Goal: Task Accomplishment & Management: Use online tool/utility

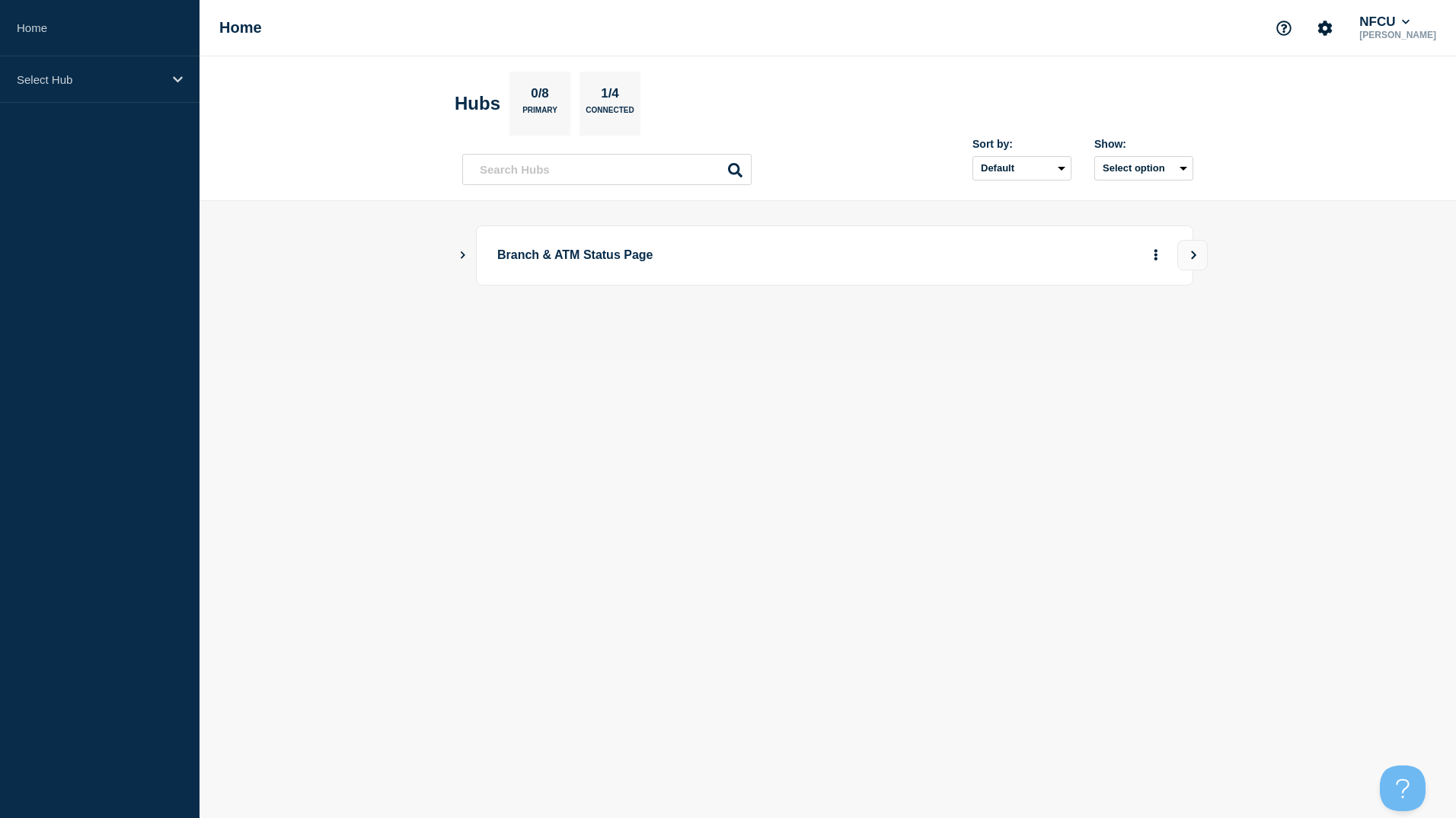
click at [462, 255] on icon "Show Connected Hubs" at bounding box center [462, 255] width 10 height 8
click at [462, 255] on icon "Show Connected Hubs" at bounding box center [462, 255] width 10 height 8
click at [1109, 336] on button "See overview" at bounding box center [1102, 332] width 81 height 30
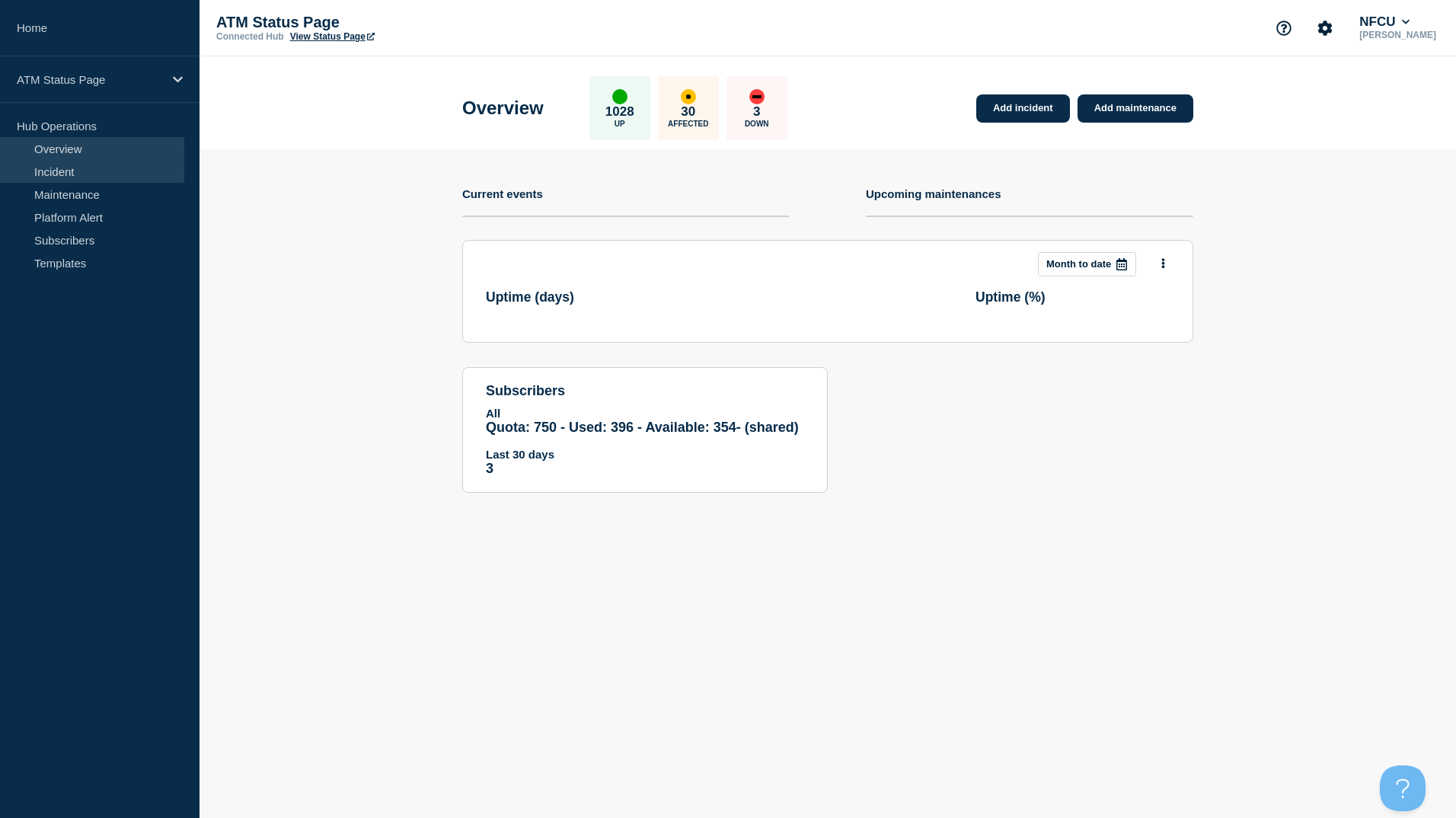
click at [68, 163] on link "Incident" at bounding box center [92, 171] width 184 height 23
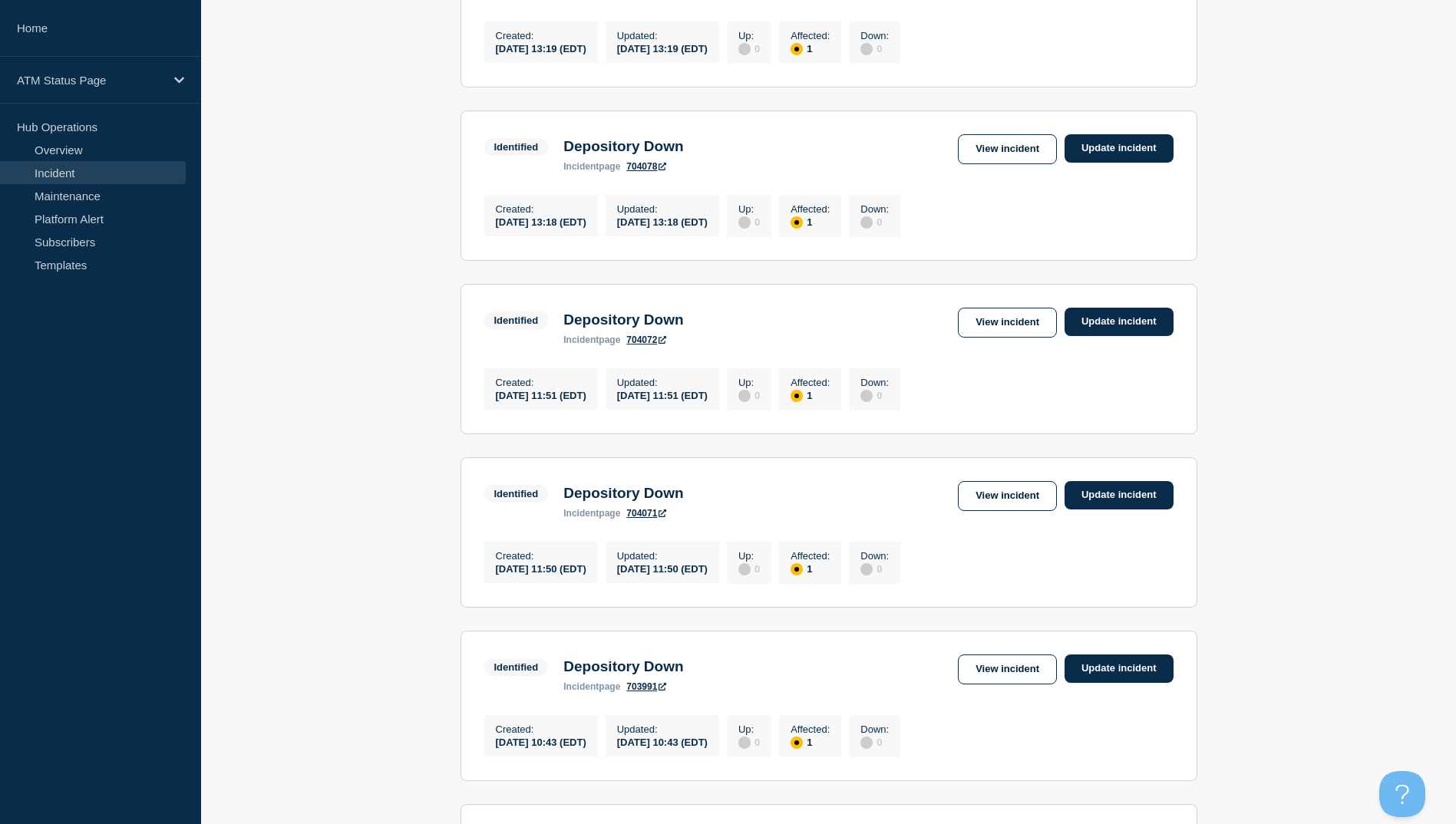
scroll to position [1475, 0]
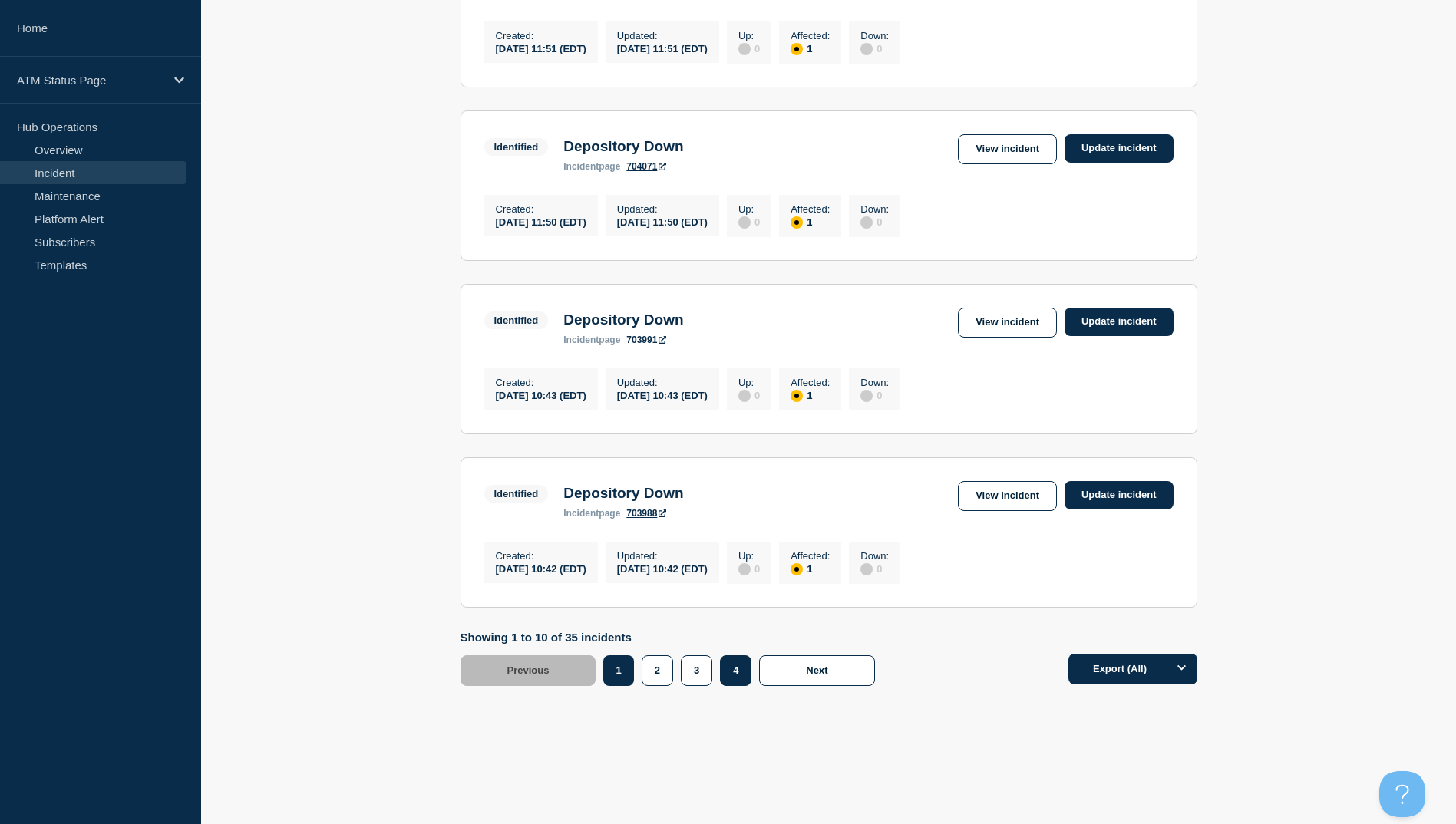
click at [733, 674] on button "4" at bounding box center [735, 670] width 31 height 31
click at [1006, 496] on link "View incident" at bounding box center [1007, 496] width 99 height 30
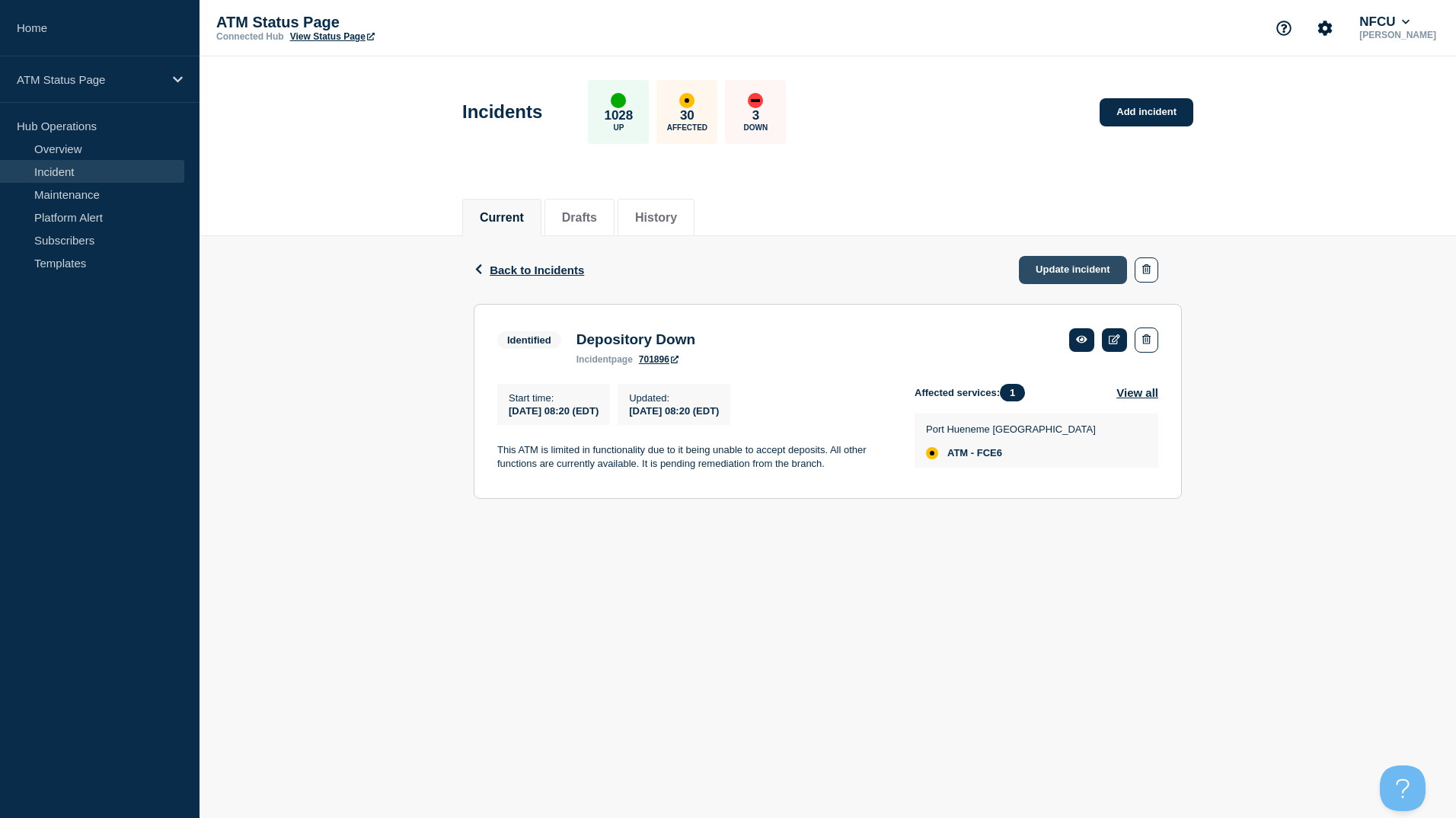
click at [1069, 275] on link "Update incident" at bounding box center [1073, 269] width 108 height 28
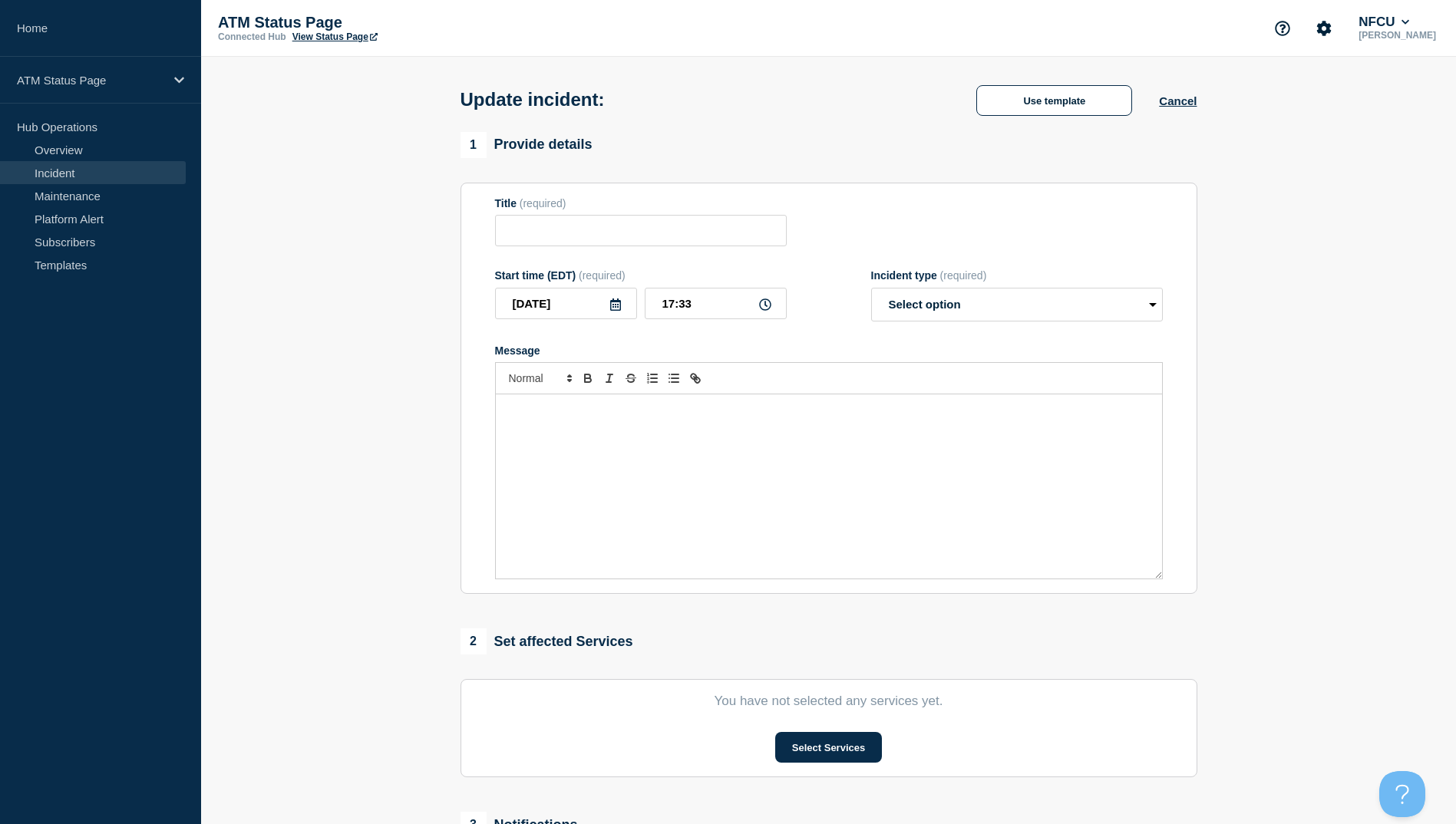
type input "Depository Down"
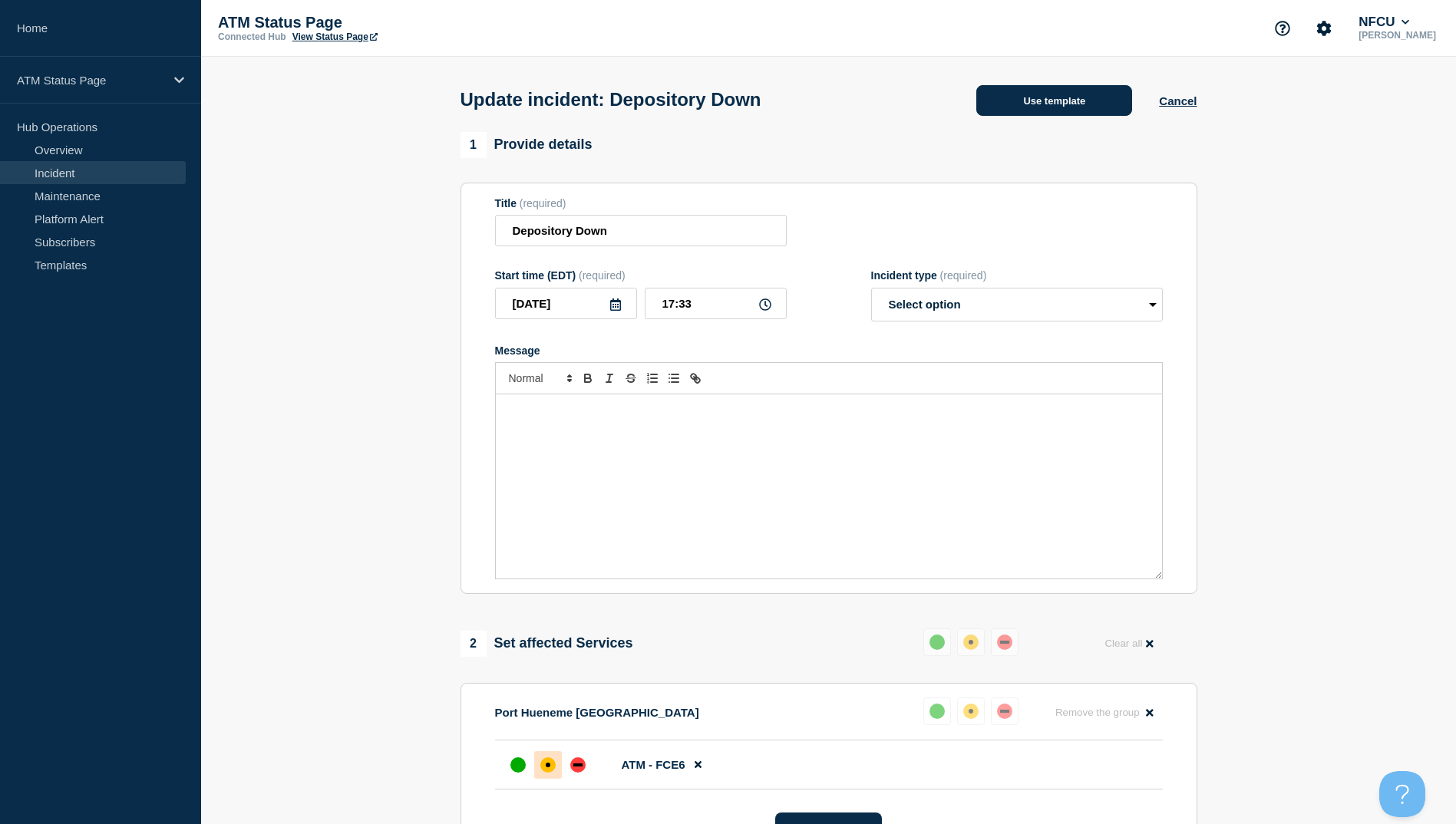
click at [1013, 108] on button "Use template" at bounding box center [1054, 101] width 156 height 31
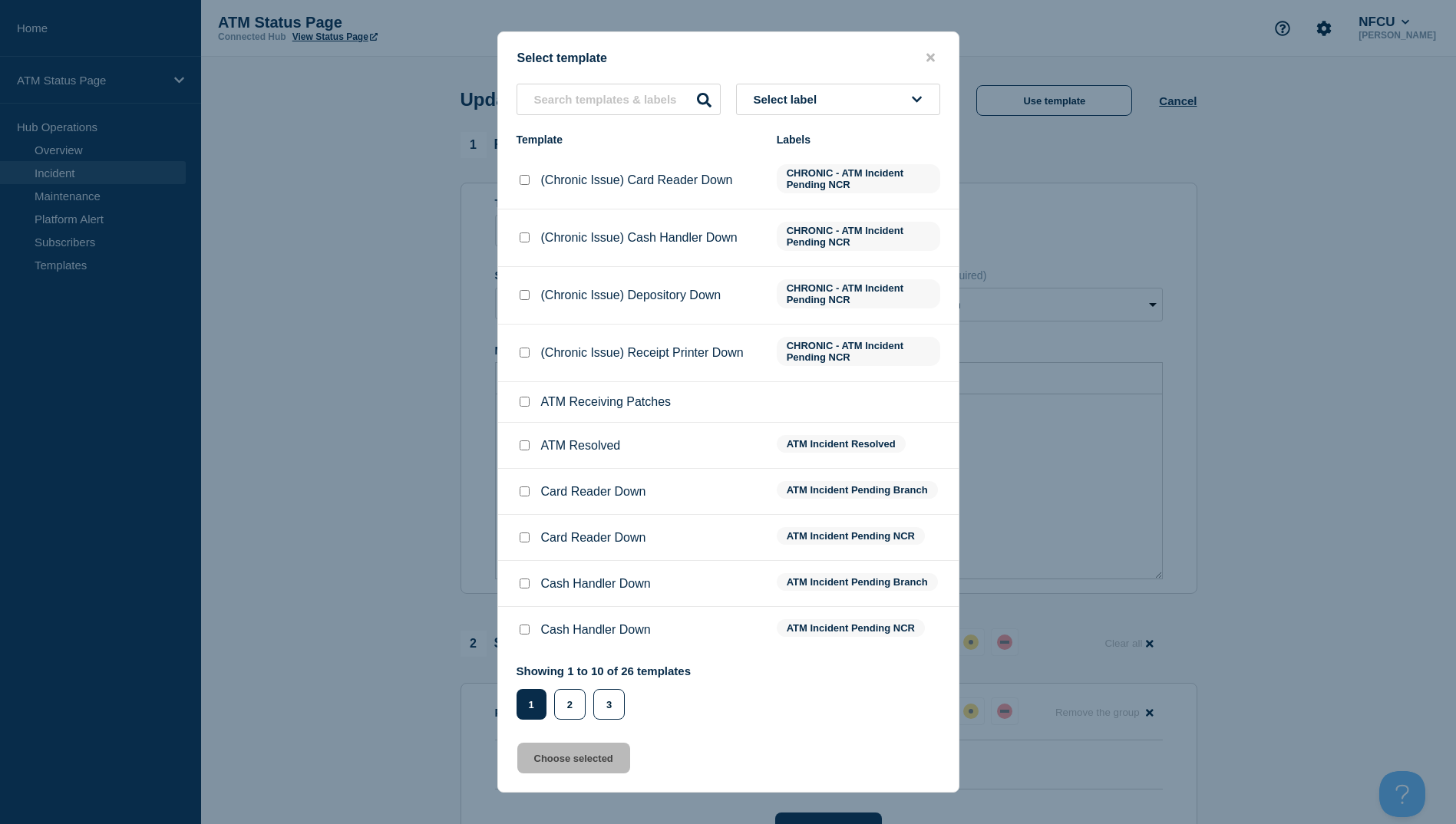
click at [525, 447] on input "ATM Resolved checkbox" at bounding box center [525, 445] width 10 height 10
checkbox input "true"
click at [568, 763] on button "Choose selected" at bounding box center [574, 758] width 113 height 31
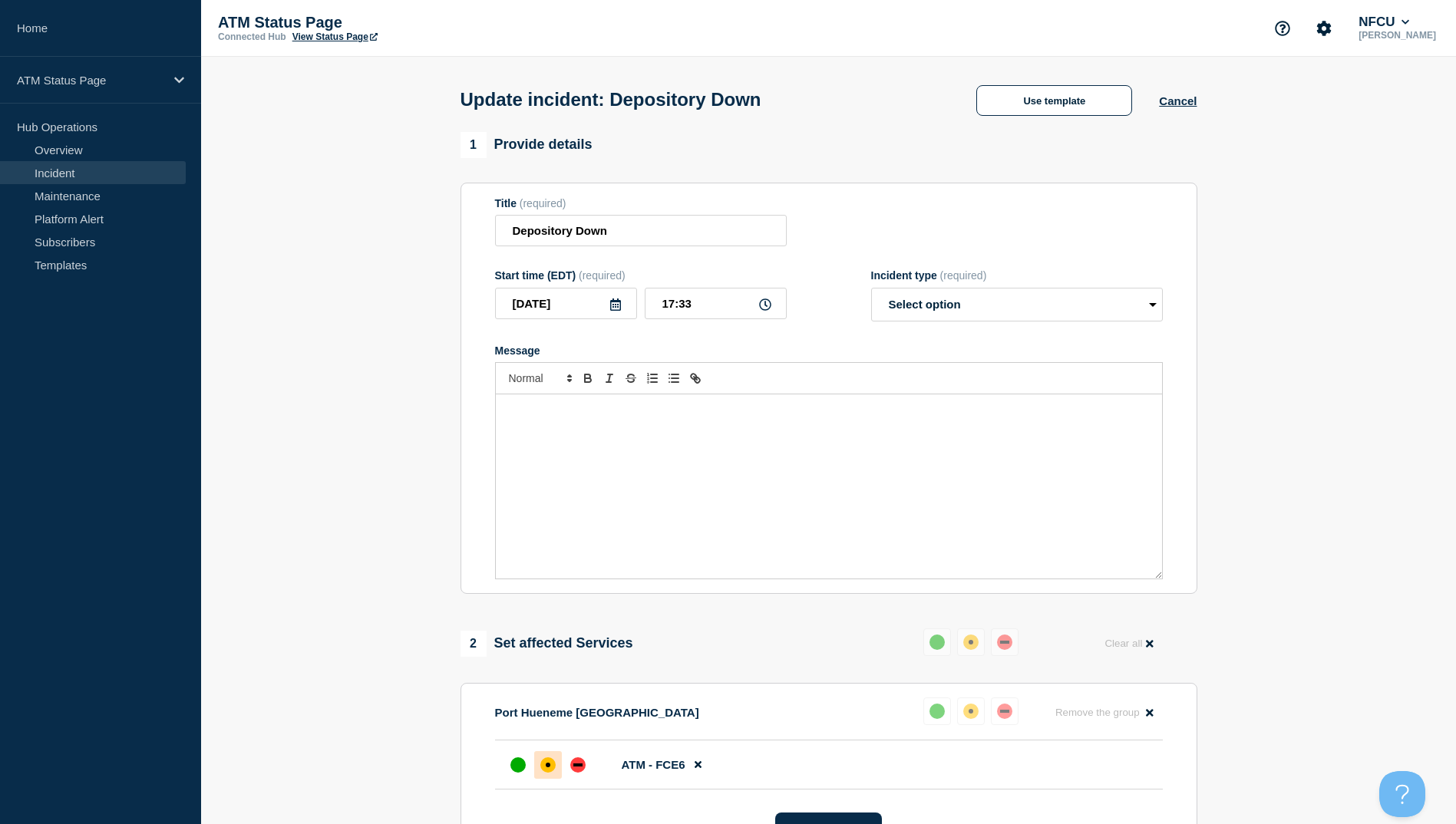
select select "resolved"
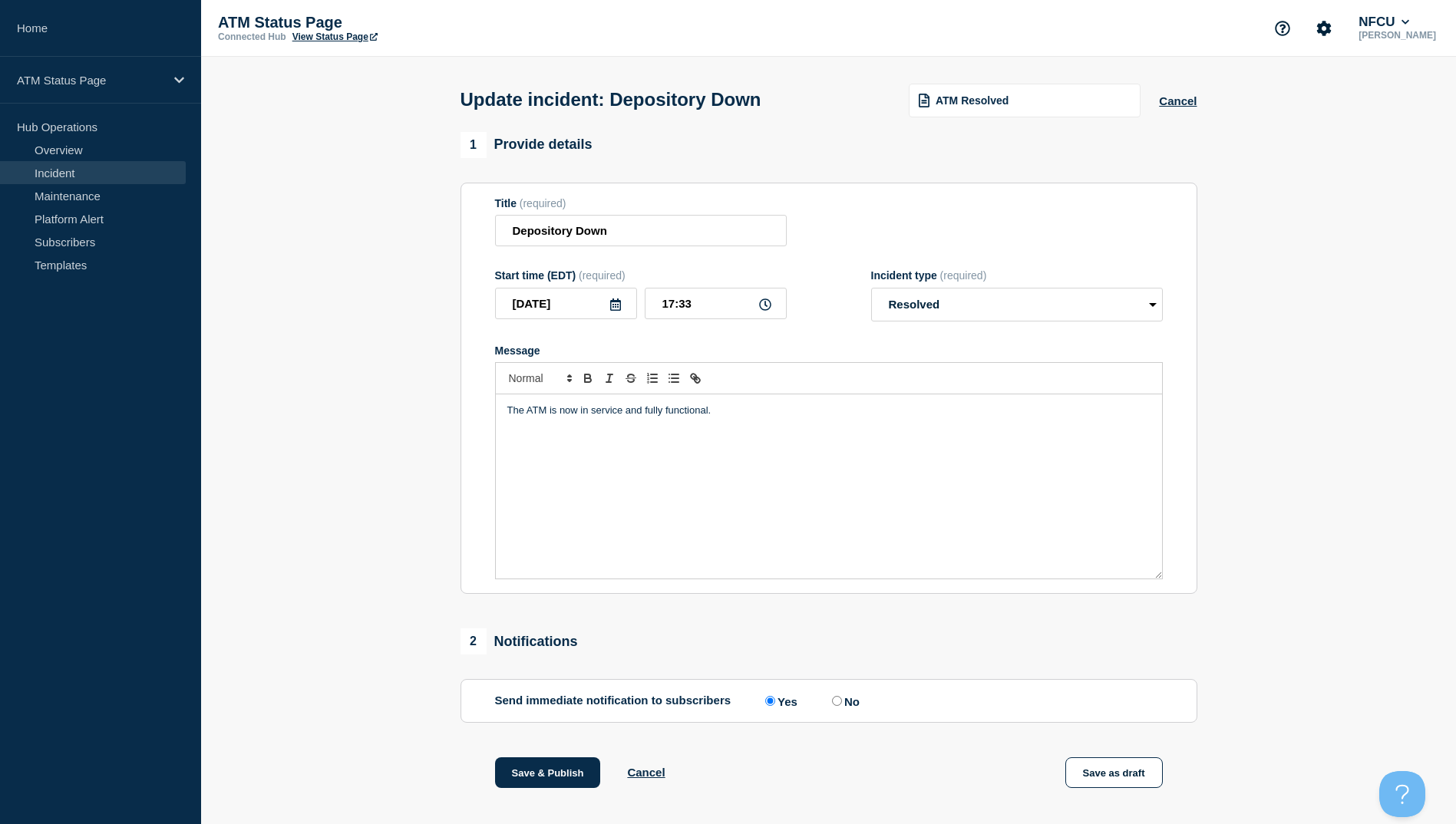
scroll to position [158, 0]
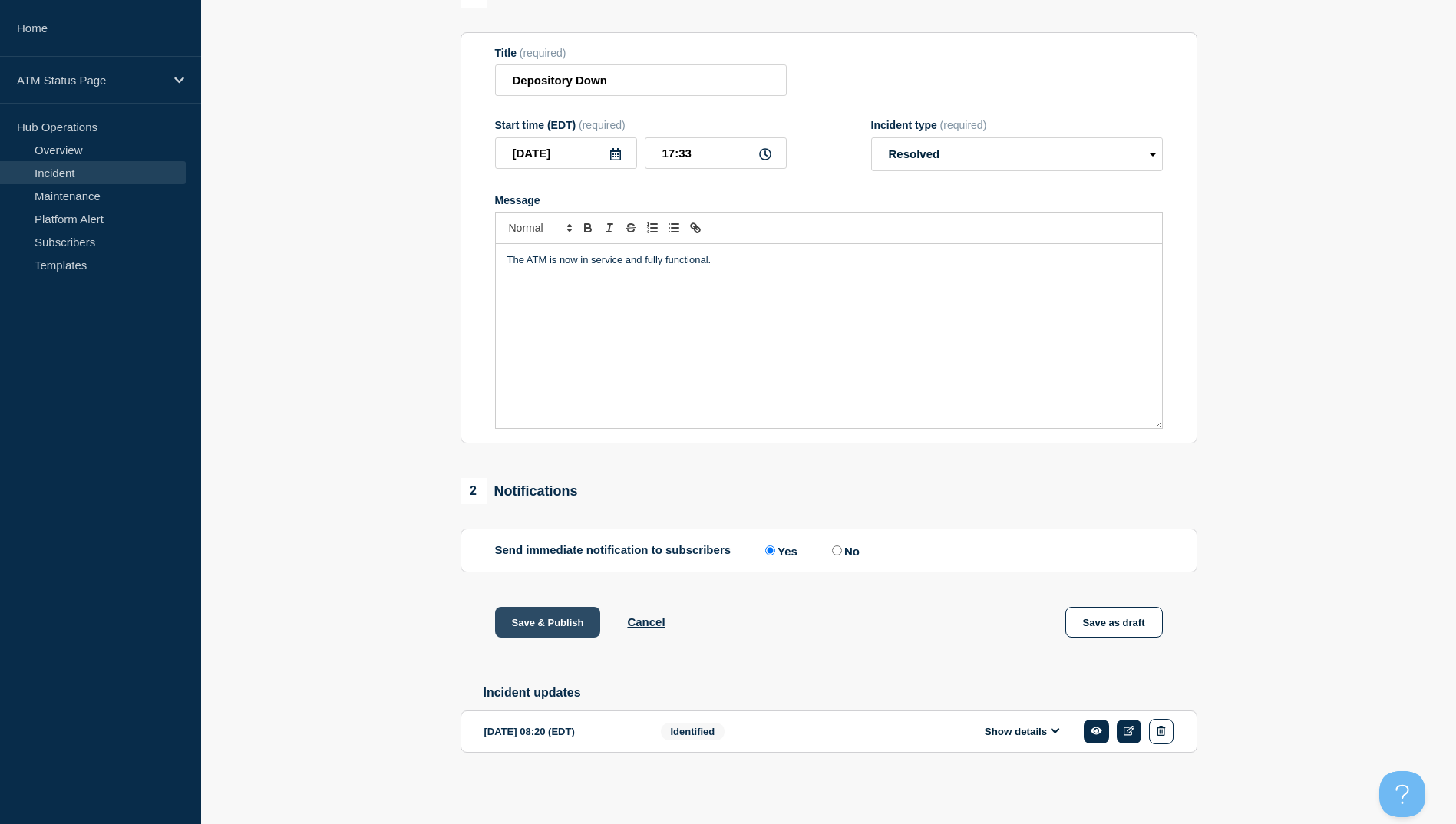
click at [555, 625] on button "Save & Publish" at bounding box center [548, 622] width 106 height 31
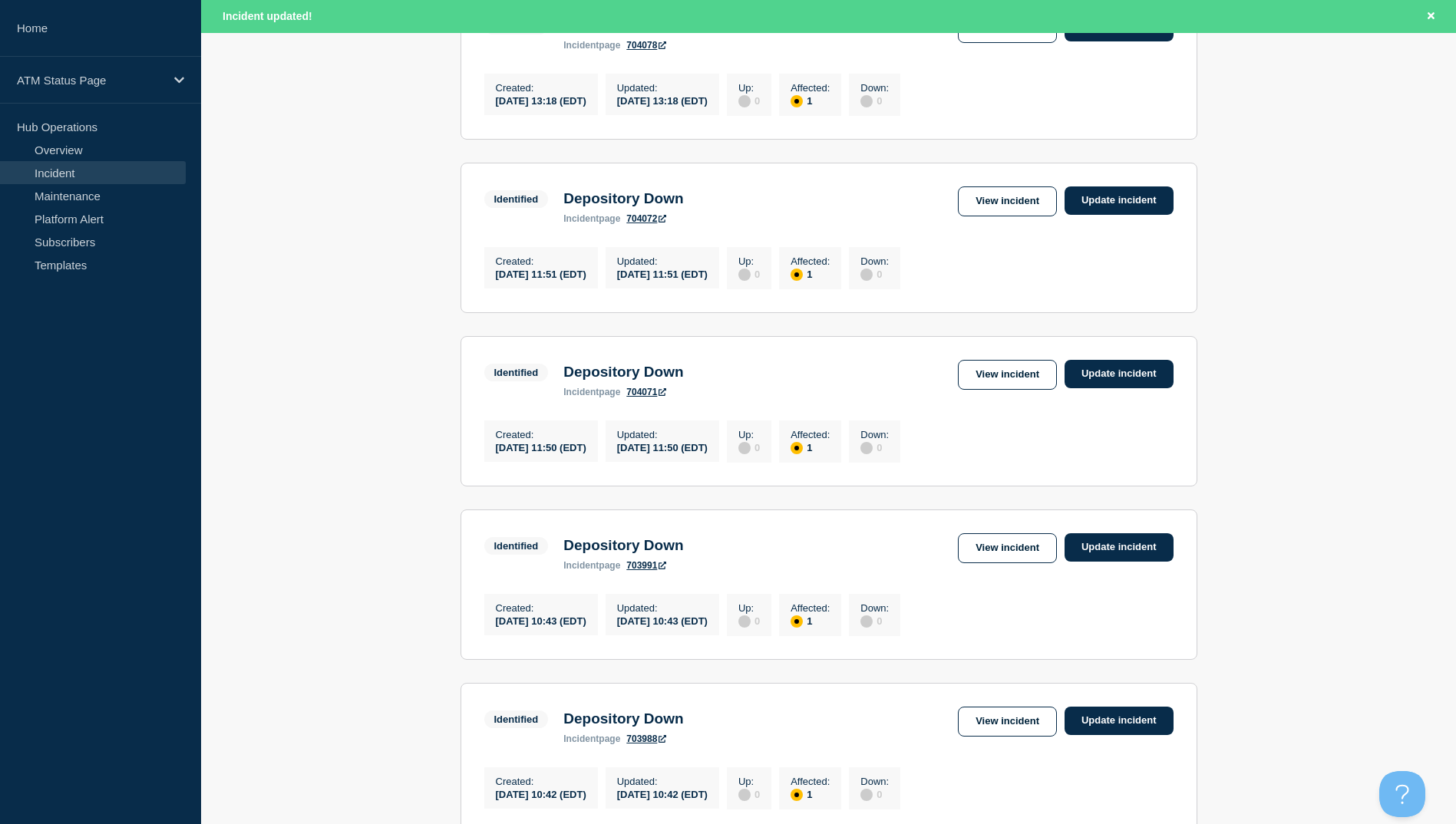
scroll to position [1507, 0]
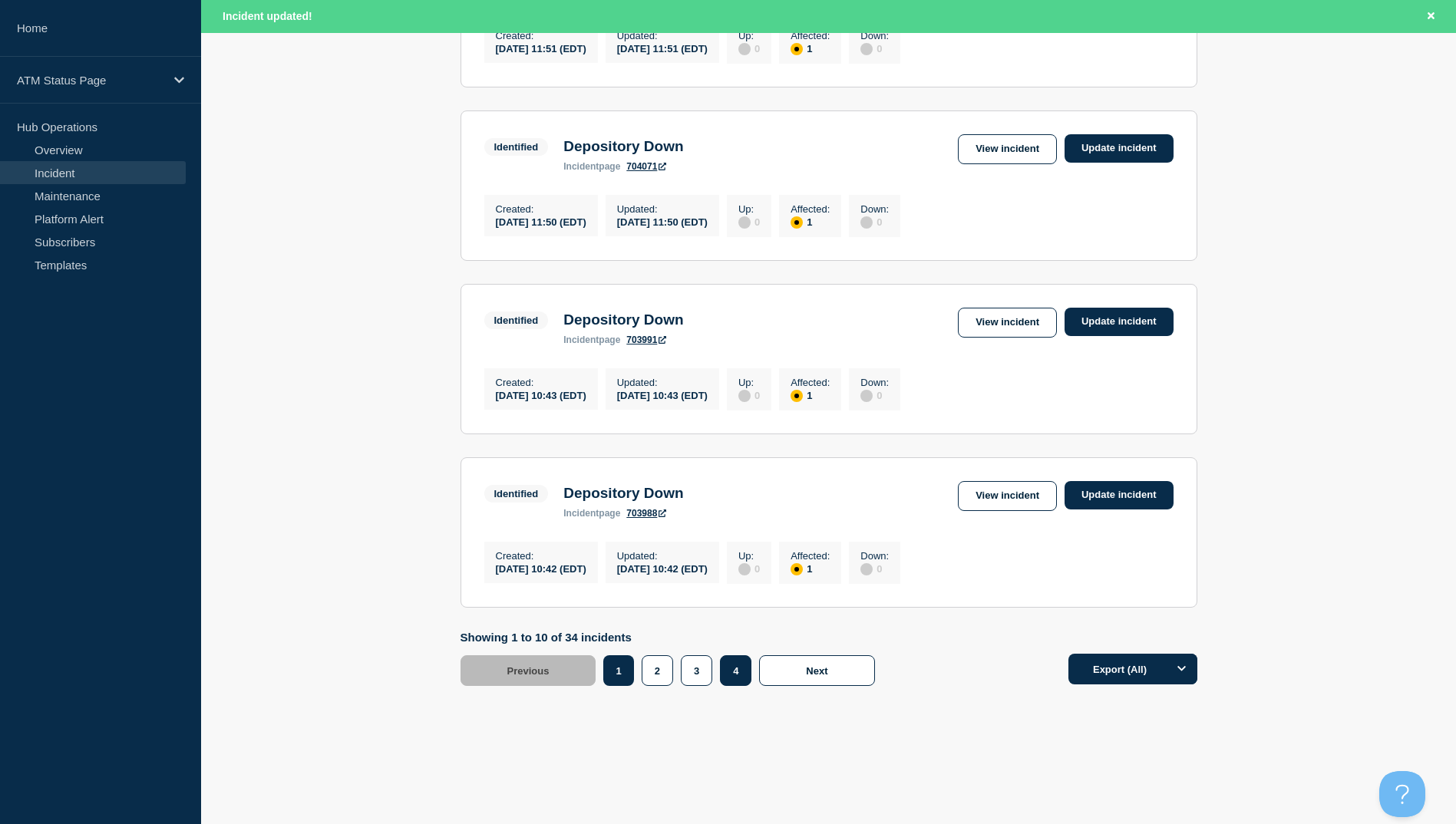
click at [732, 678] on button "4" at bounding box center [735, 670] width 31 height 31
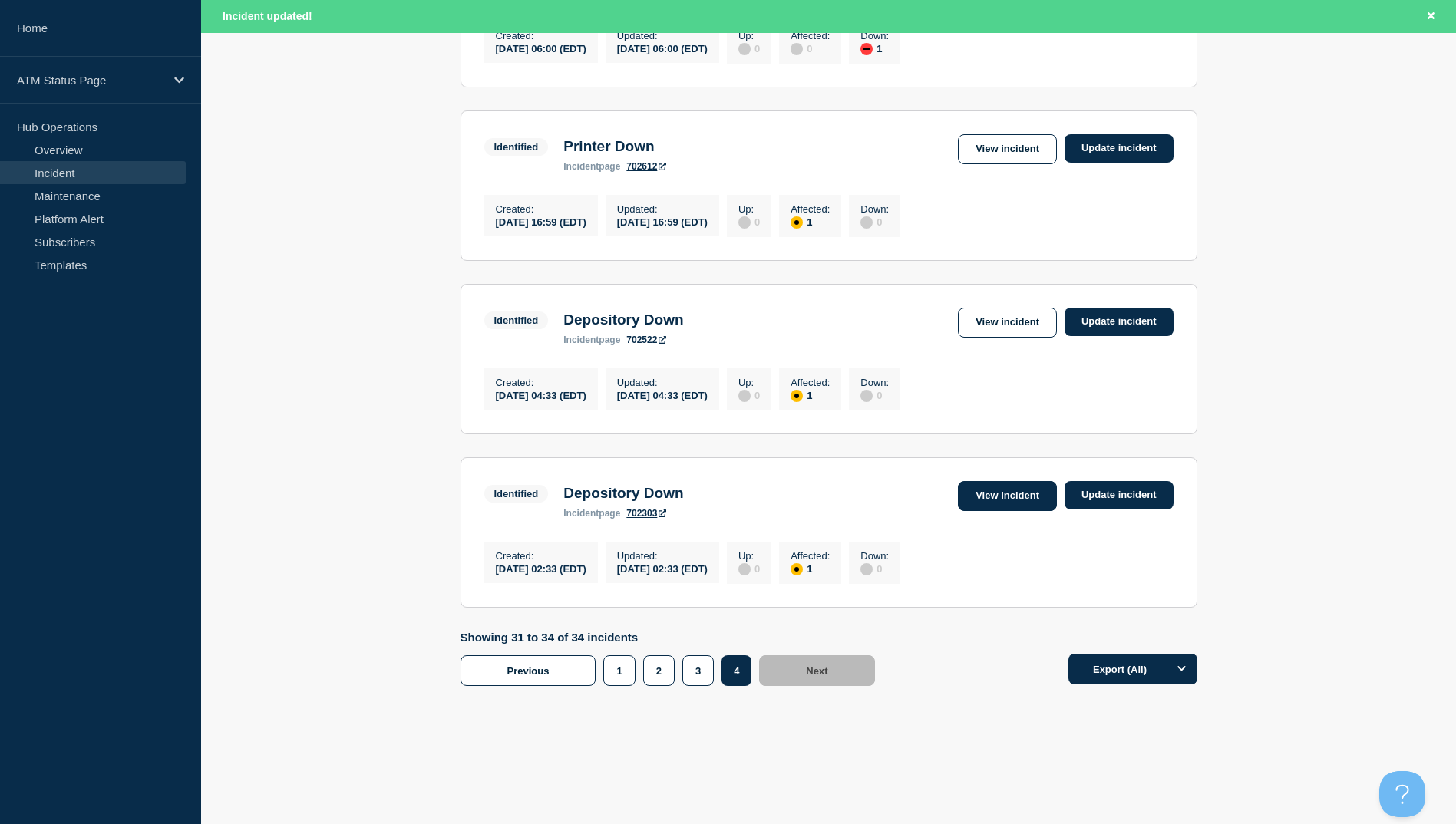
click at [1019, 486] on link "View incident" at bounding box center [1007, 496] width 99 height 30
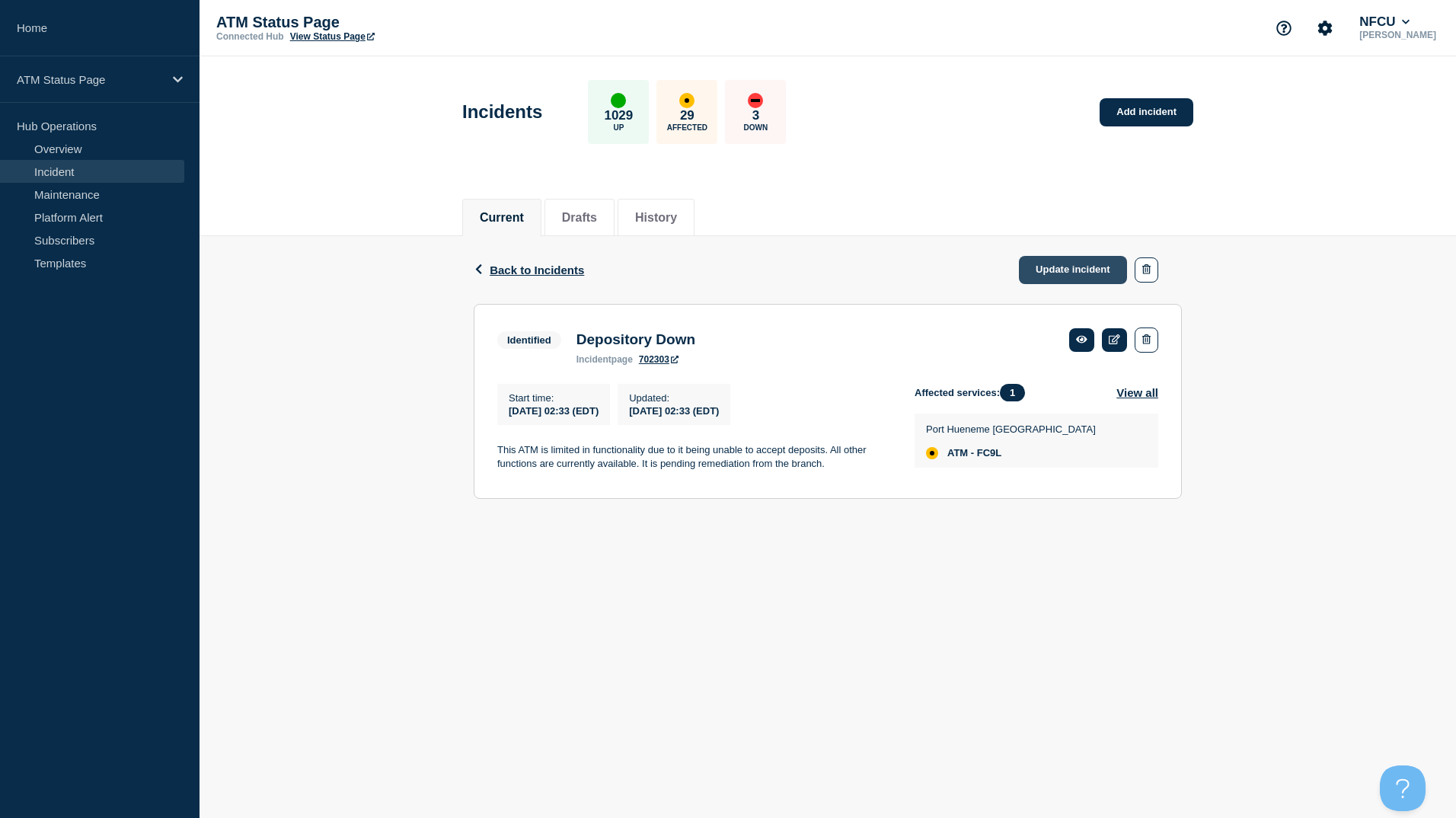
click at [1051, 271] on link "Update incident" at bounding box center [1073, 269] width 108 height 28
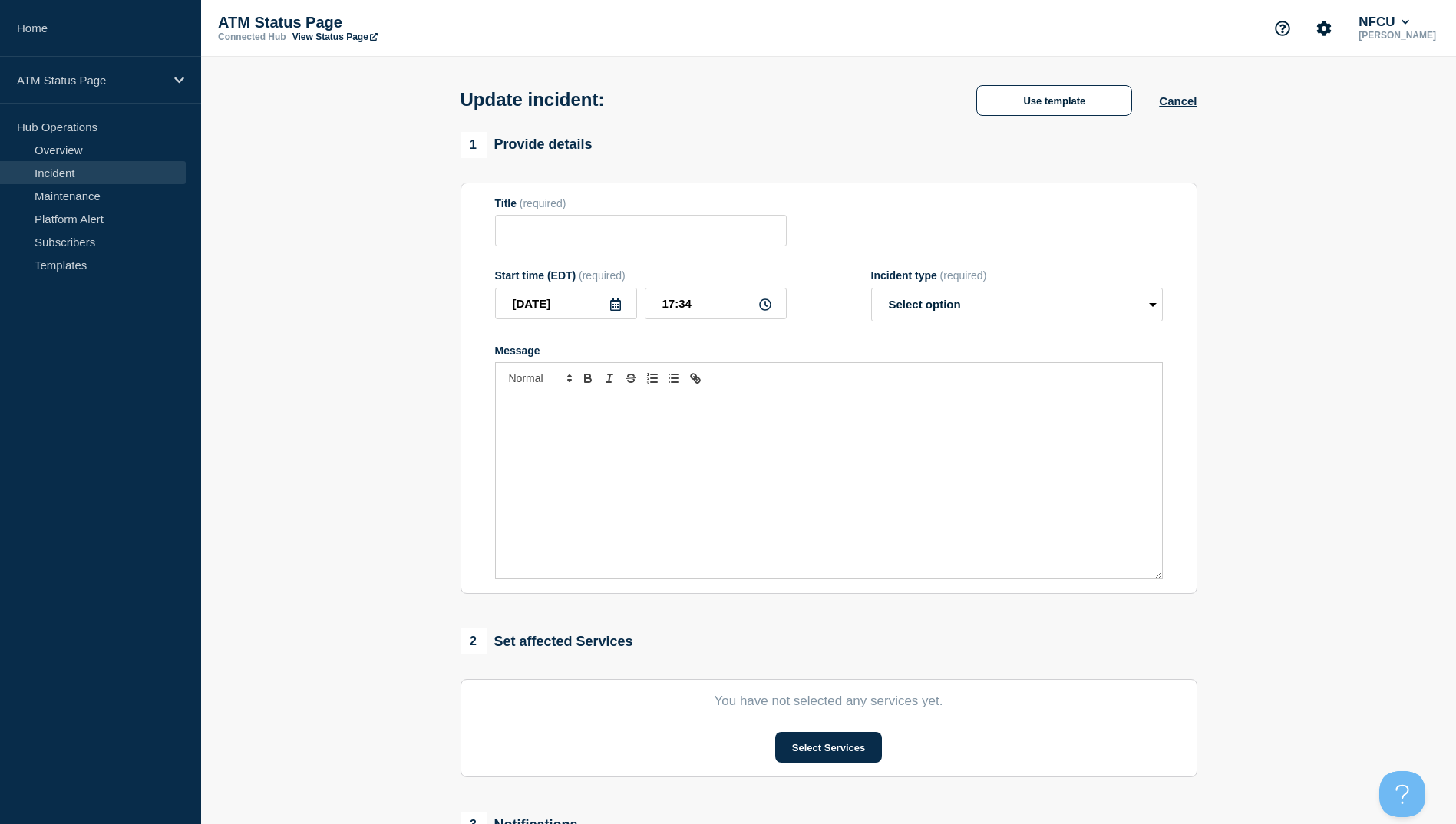
type input "Depository Down"
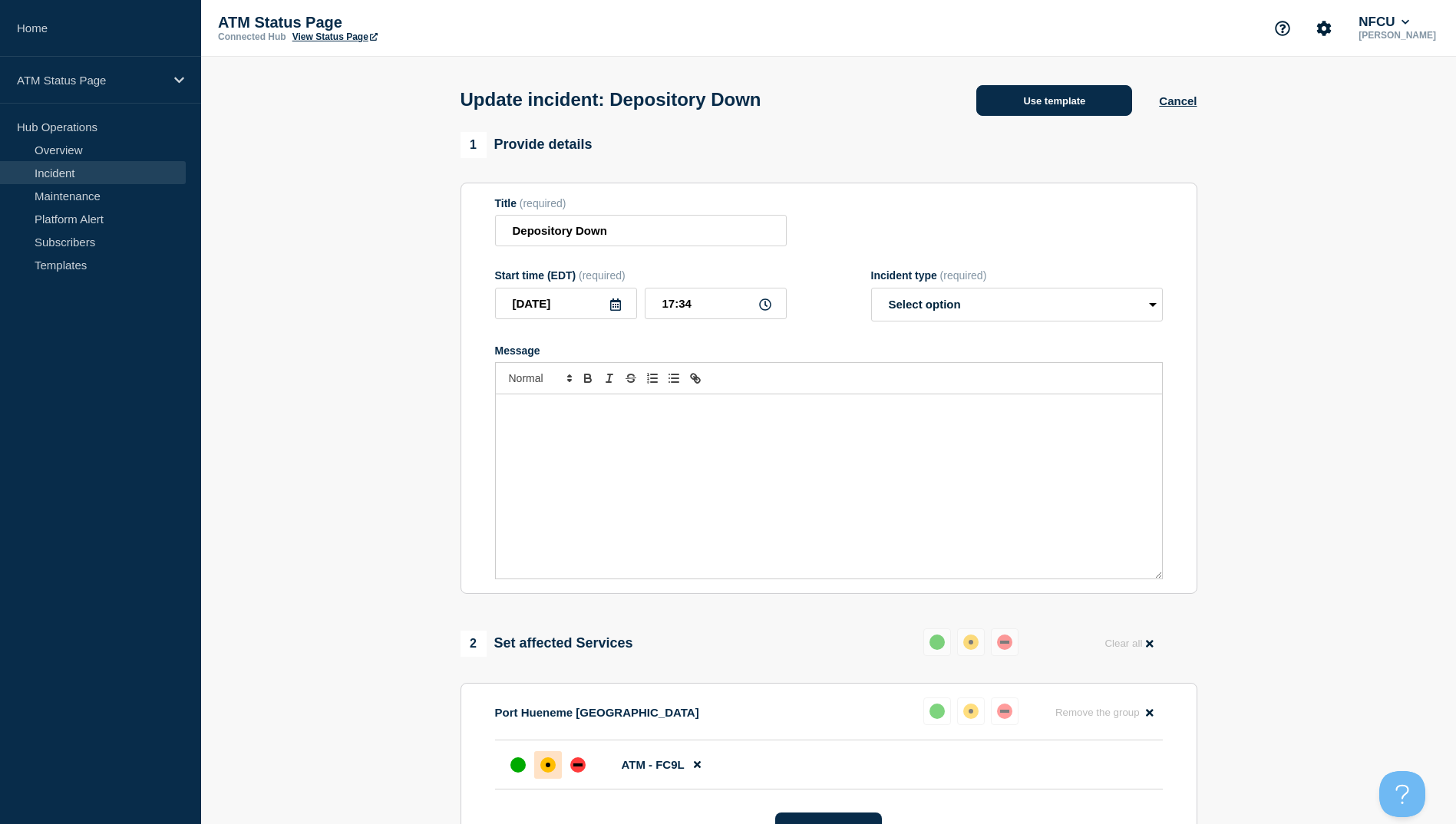
click at [1004, 103] on button "Use template" at bounding box center [1054, 101] width 156 height 31
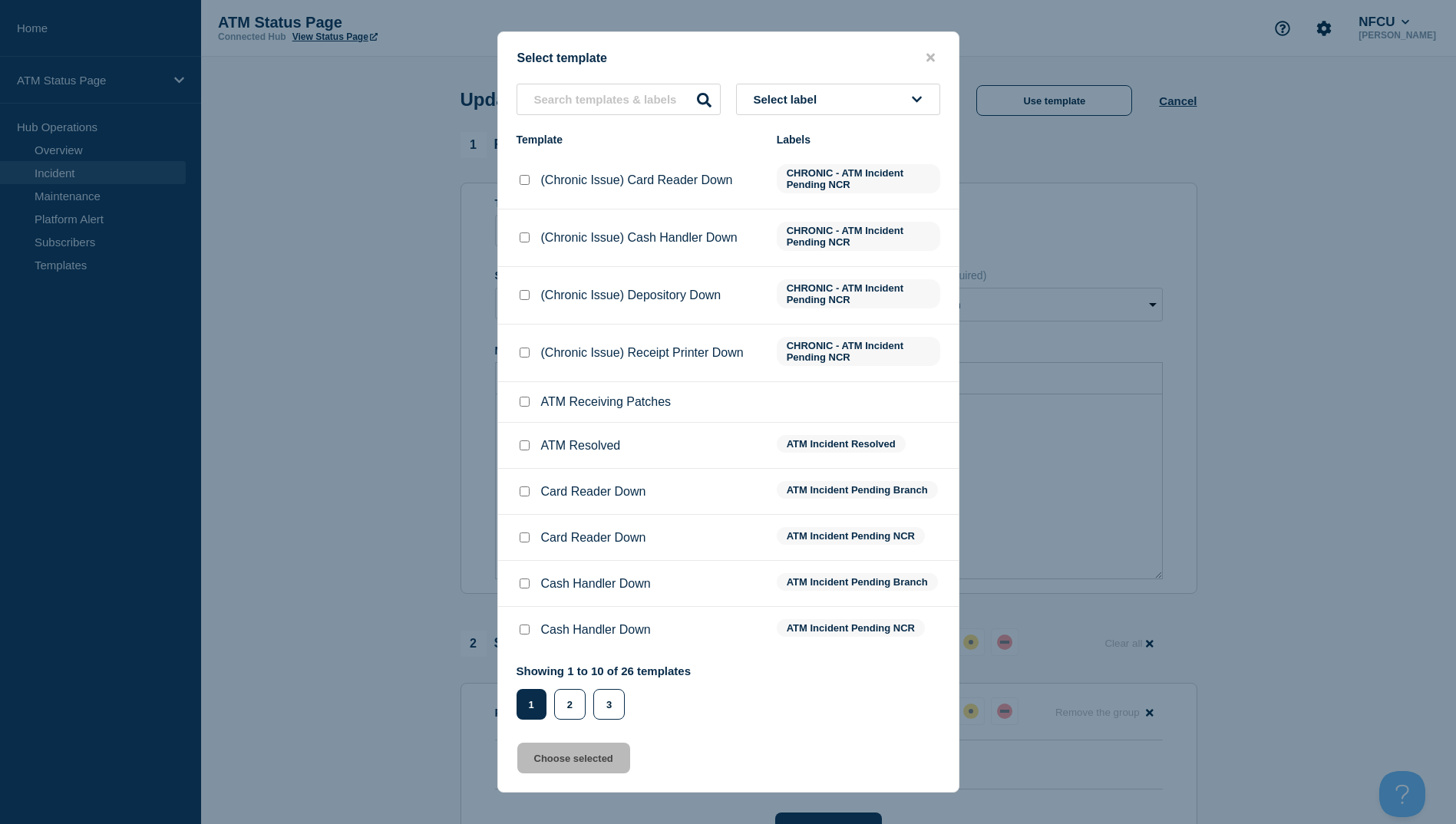
click at [526, 447] on input "ATM Resolved checkbox" at bounding box center [525, 445] width 10 height 10
checkbox input "true"
click at [565, 752] on button "Choose selected" at bounding box center [574, 758] width 113 height 31
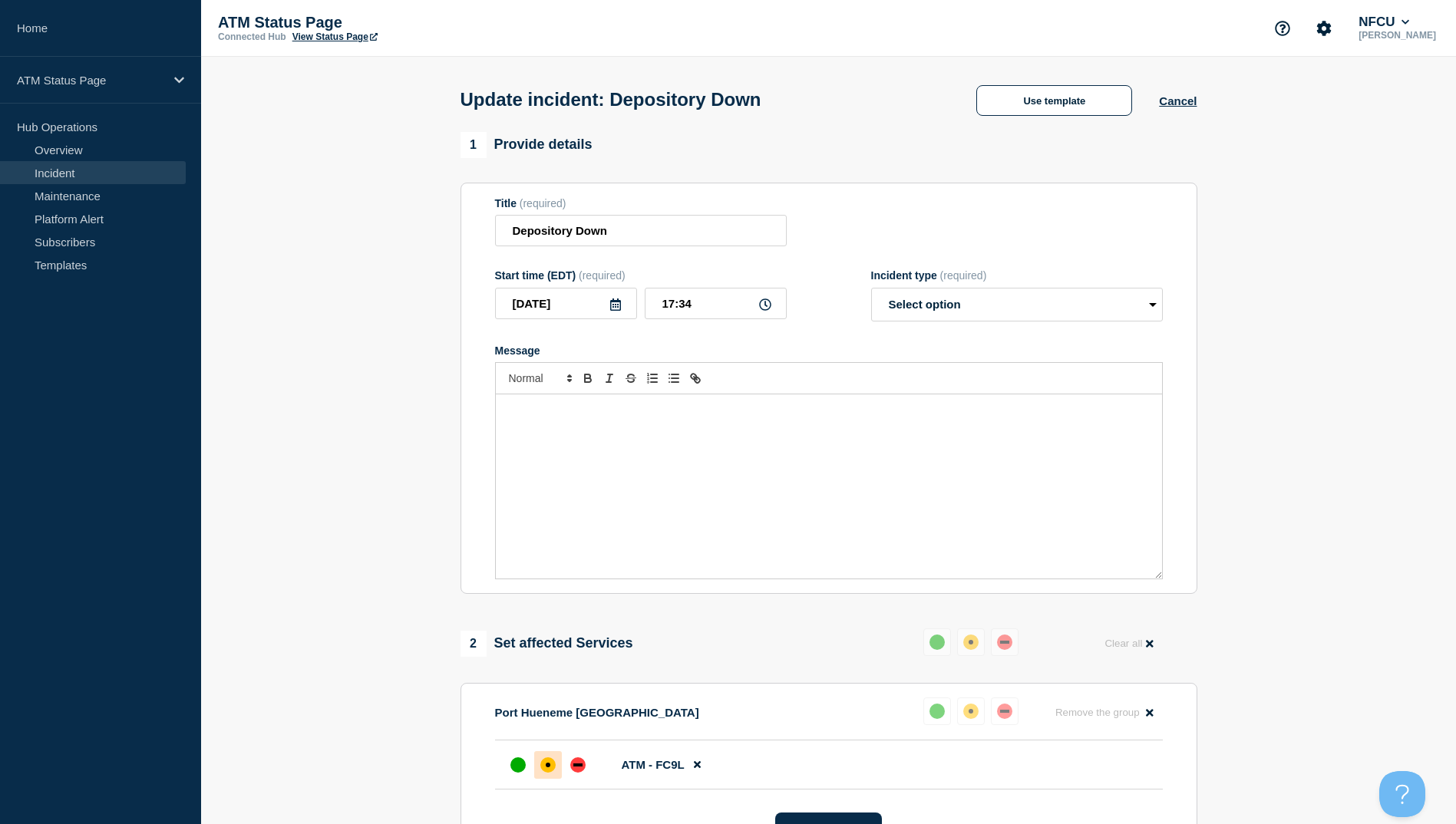
select select "resolved"
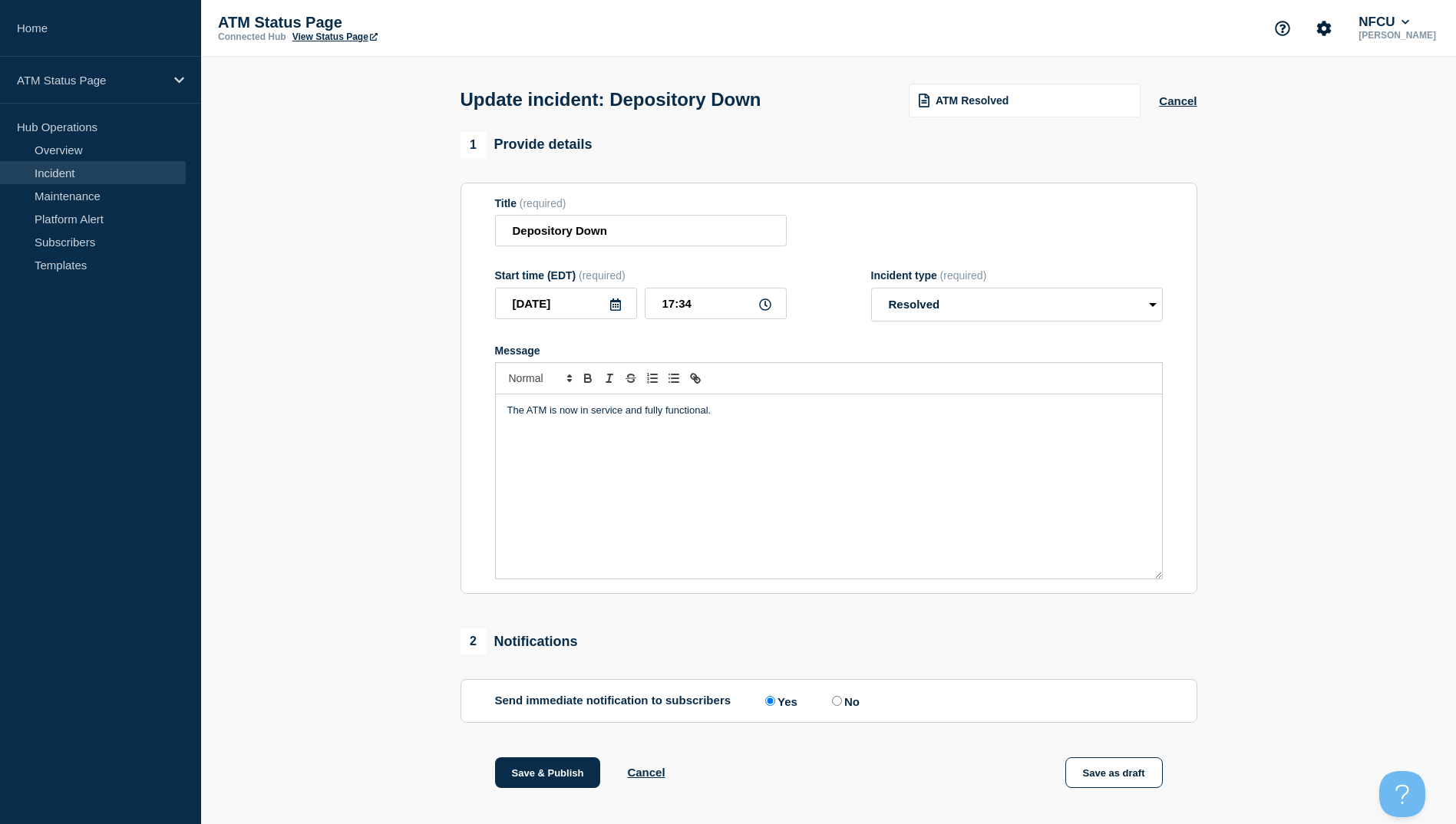
scroll to position [158, 0]
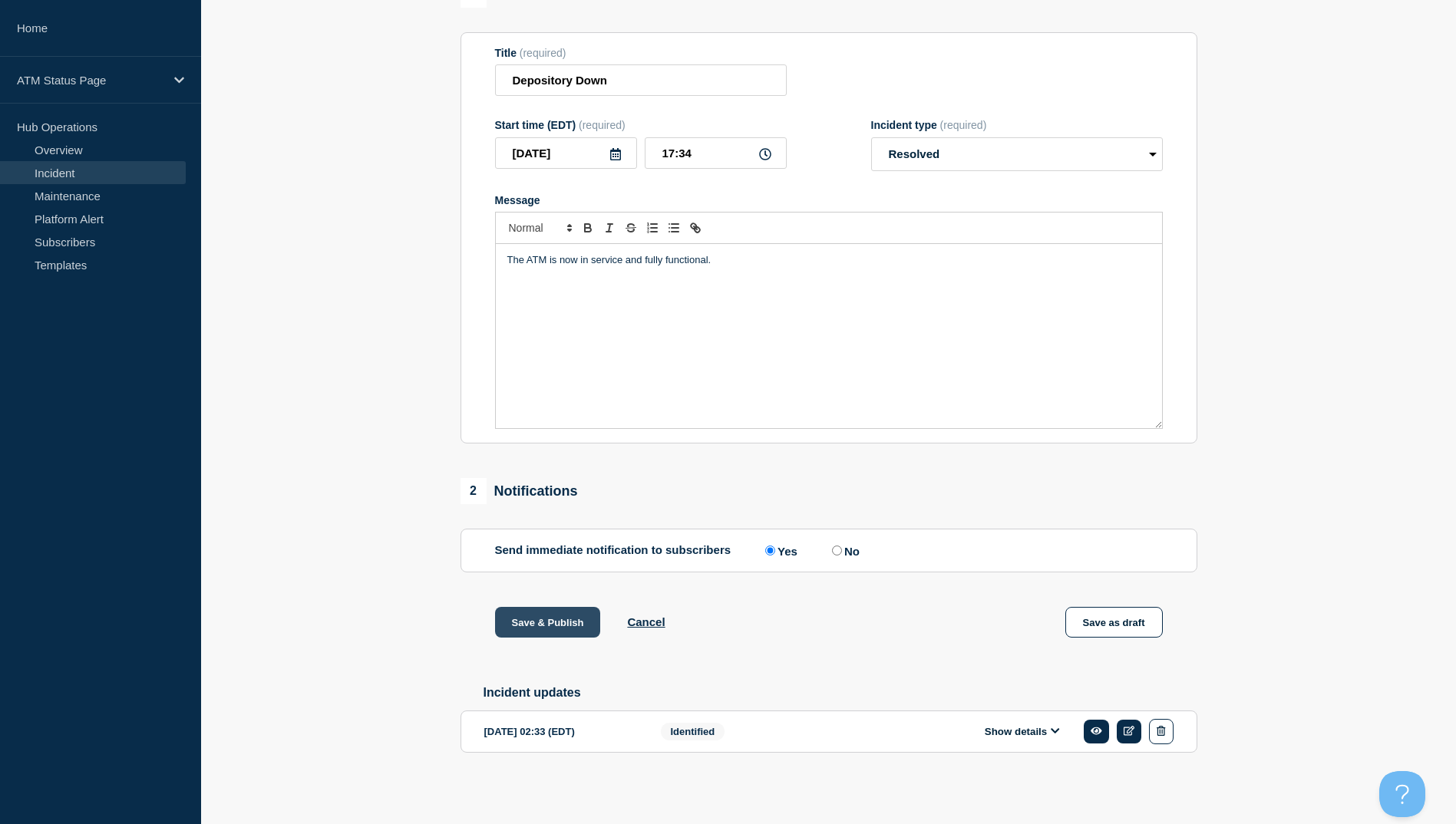
click at [558, 619] on button "Save & Publish" at bounding box center [548, 622] width 106 height 31
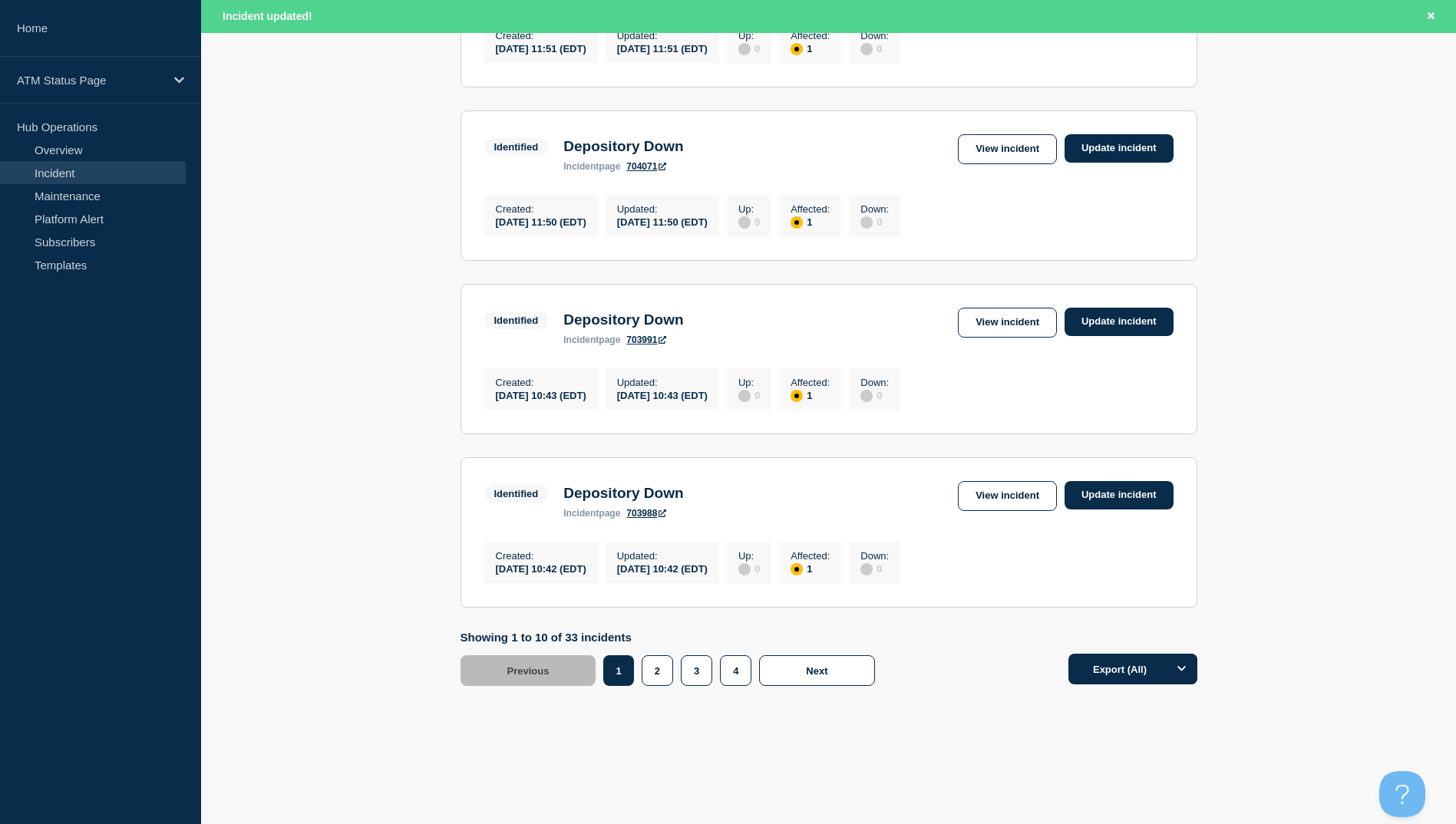
scroll to position [1507, 0]
click at [739, 661] on button "4" at bounding box center [735, 670] width 31 height 31
click at [728, 670] on button "4" at bounding box center [735, 670] width 31 height 31
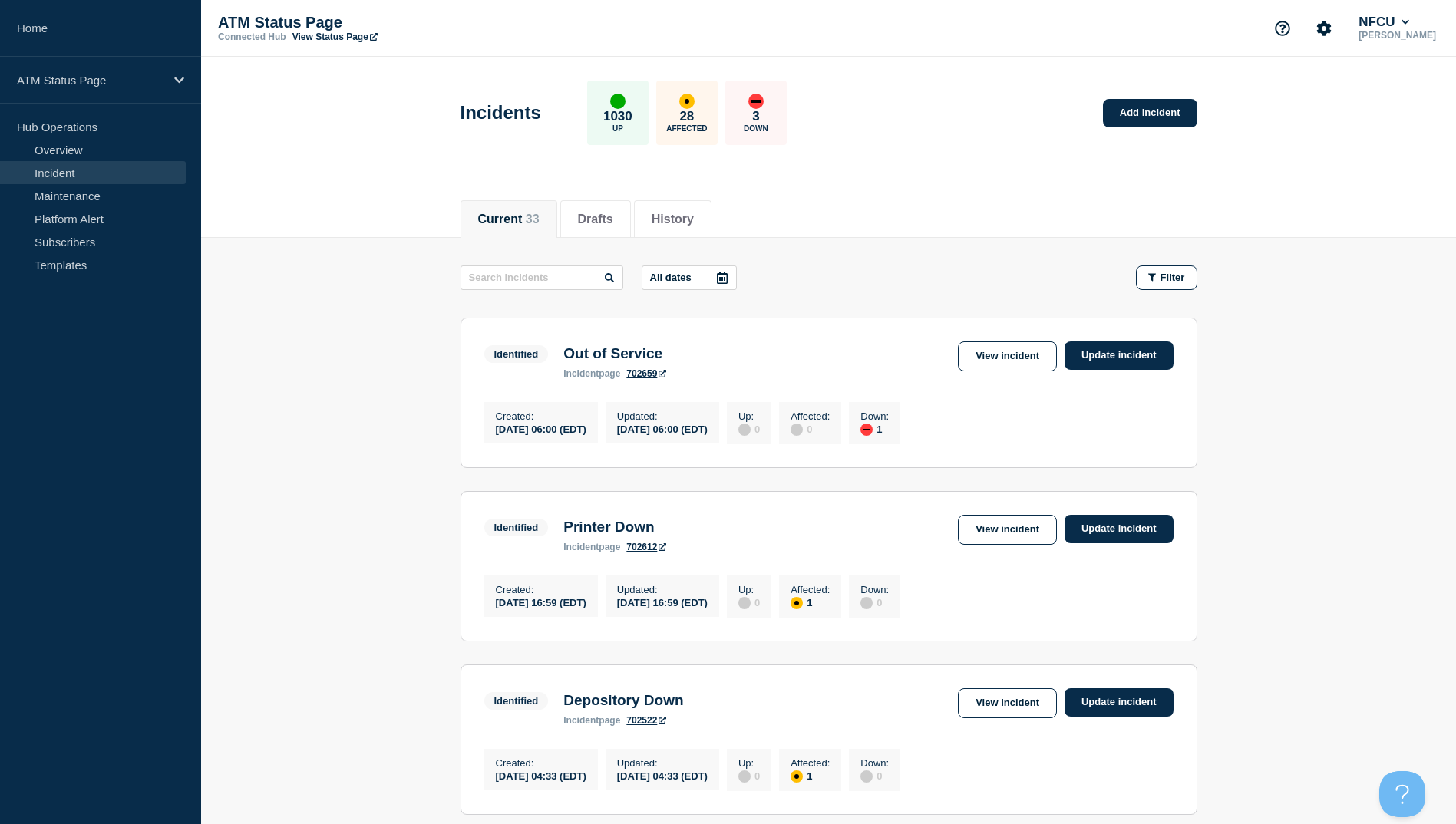
scroll to position [223, 0]
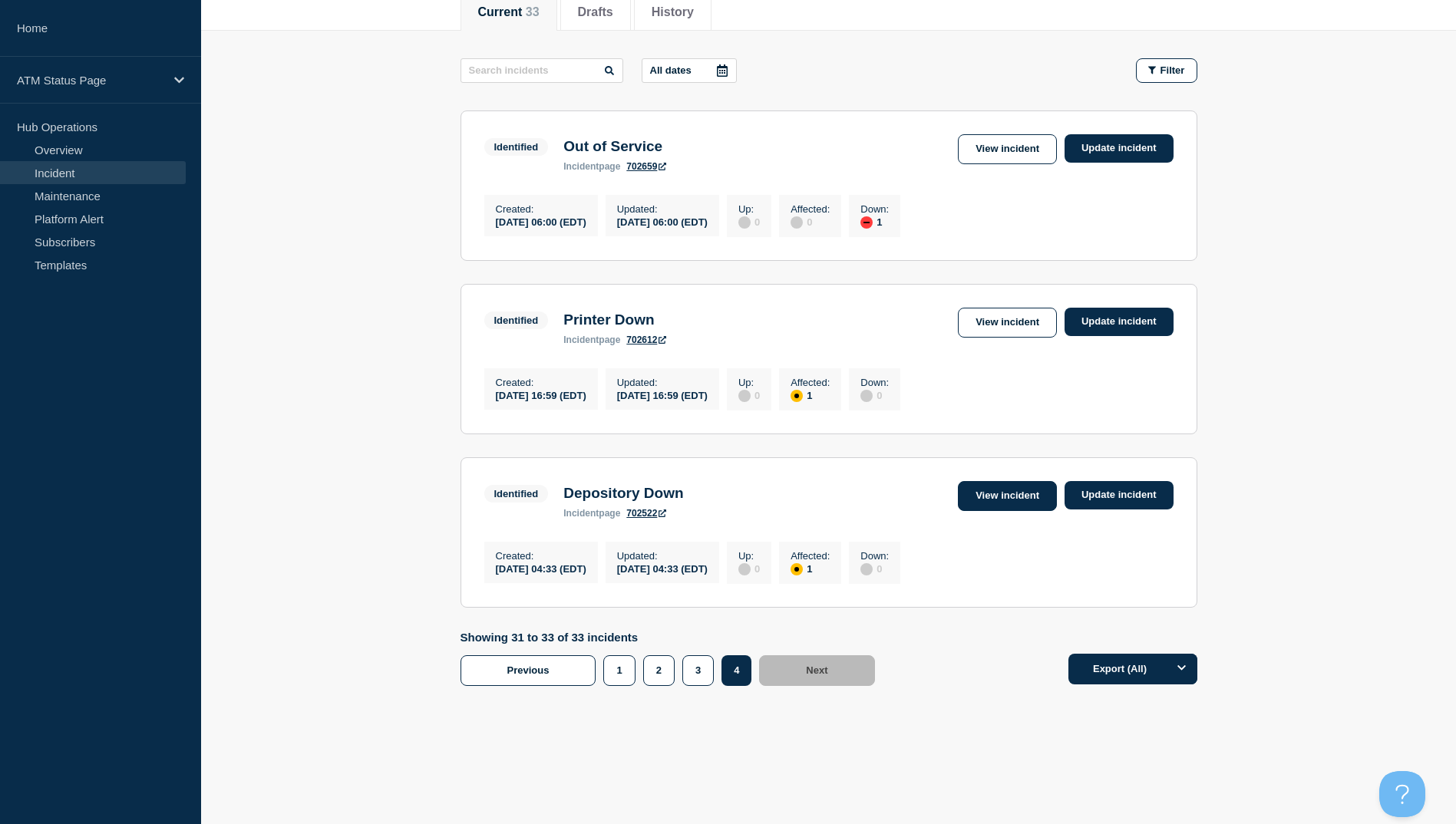
click at [1004, 491] on link "View incident" at bounding box center [1007, 496] width 99 height 30
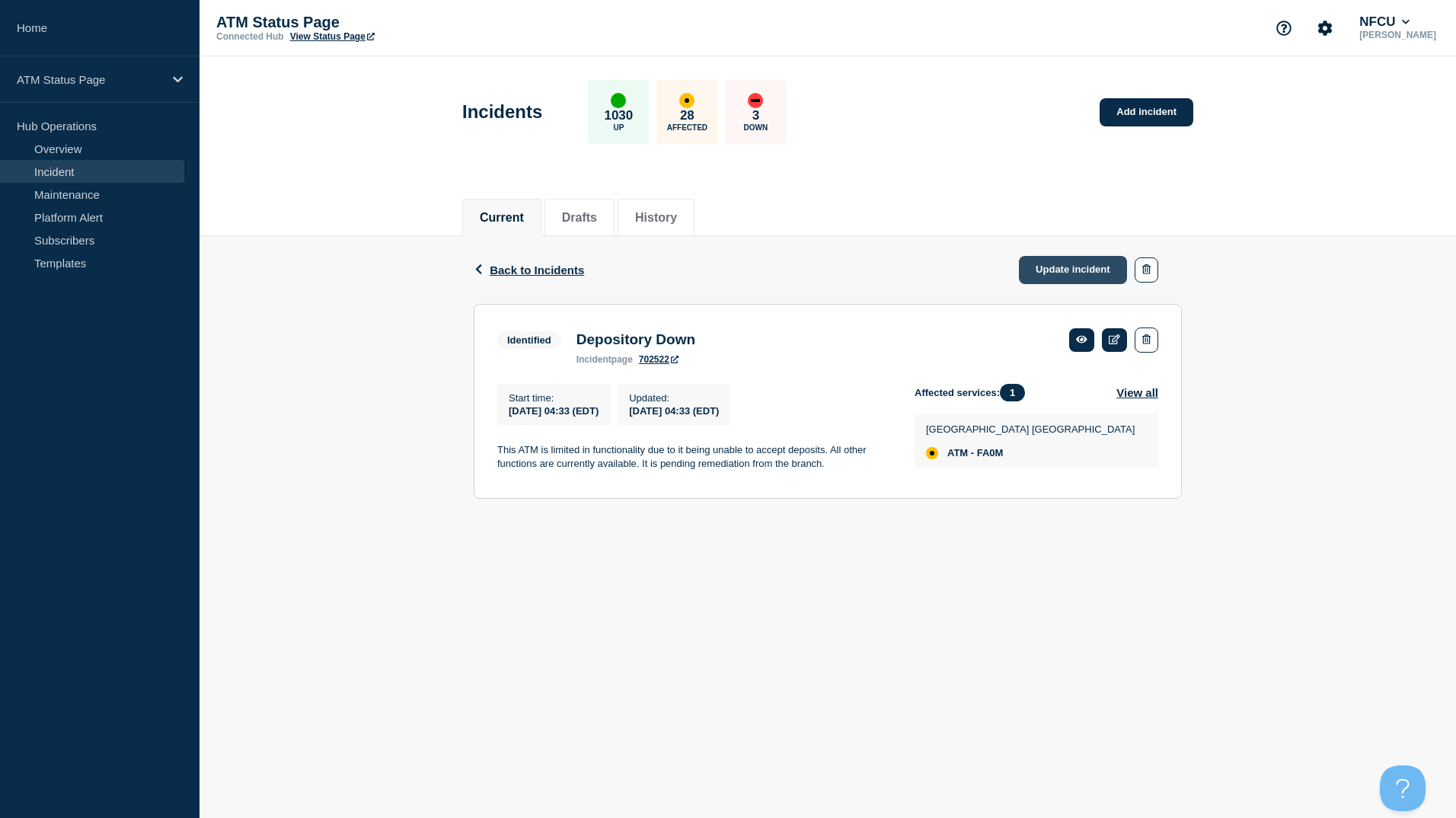
click at [1062, 271] on link "Update incident" at bounding box center [1073, 269] width 108 height 28
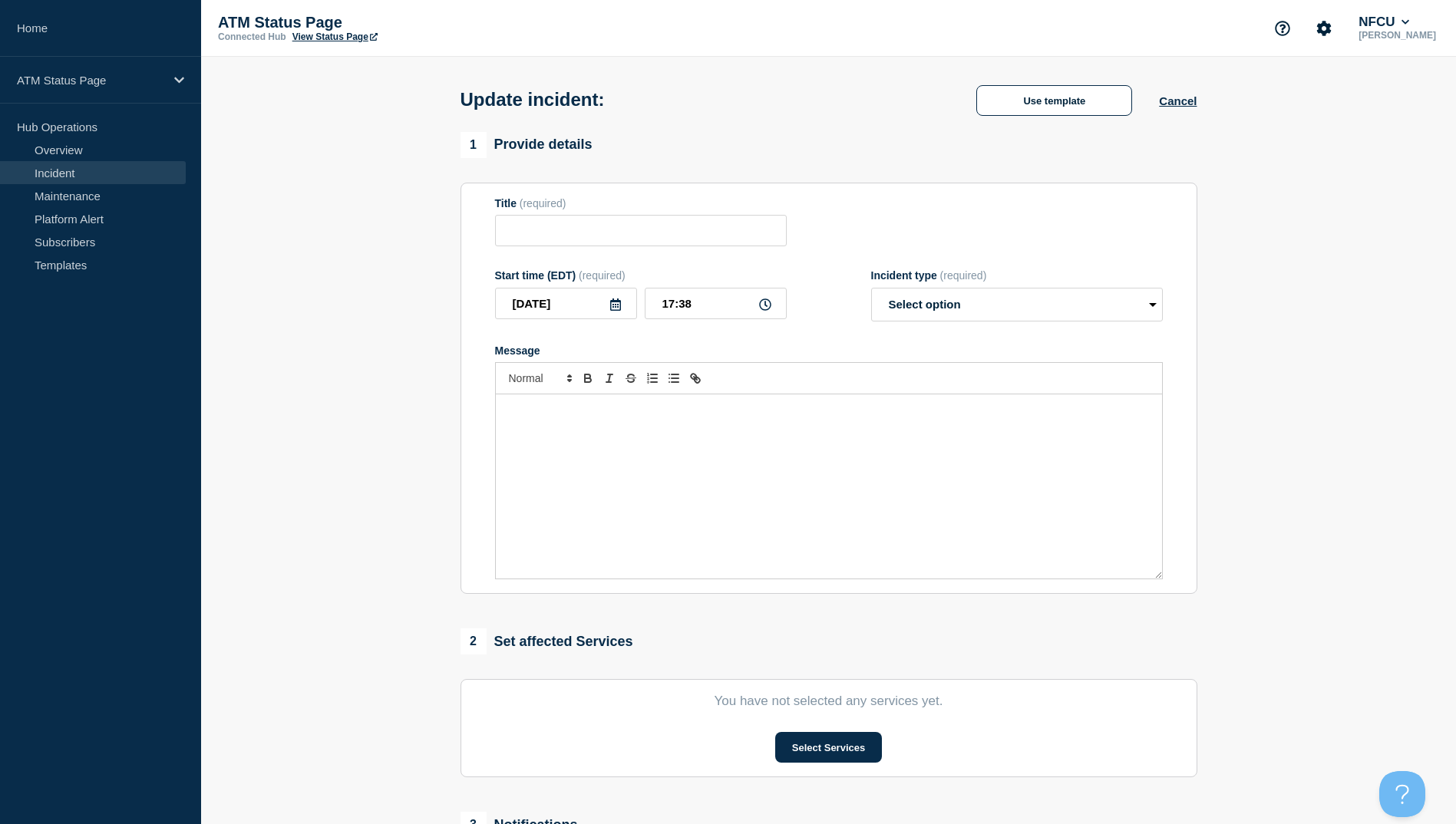
type input "Depository Down"
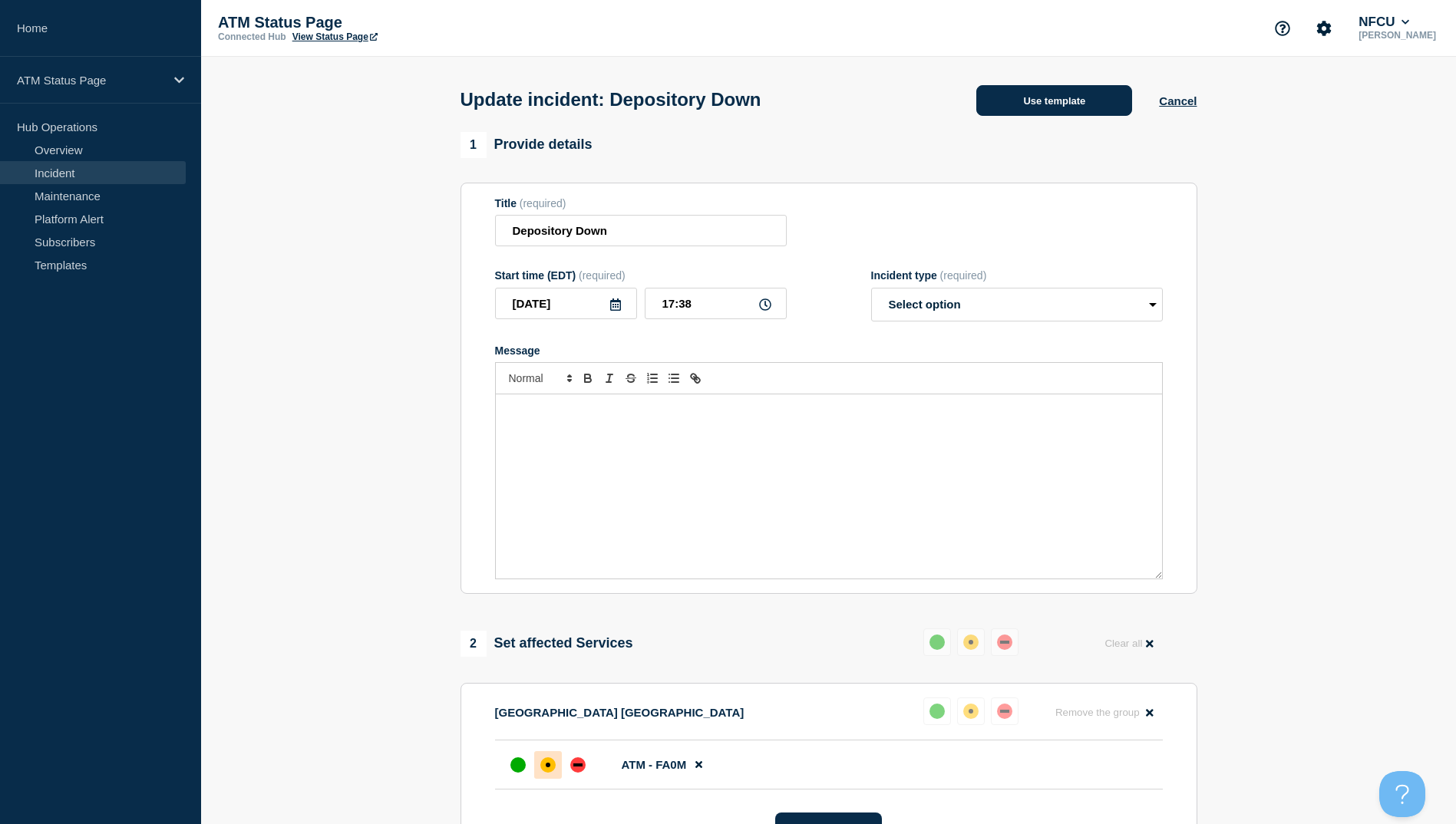
click at [1077, 96] on button "Use template" at bounding box center [1054, 101] width 156 height 31
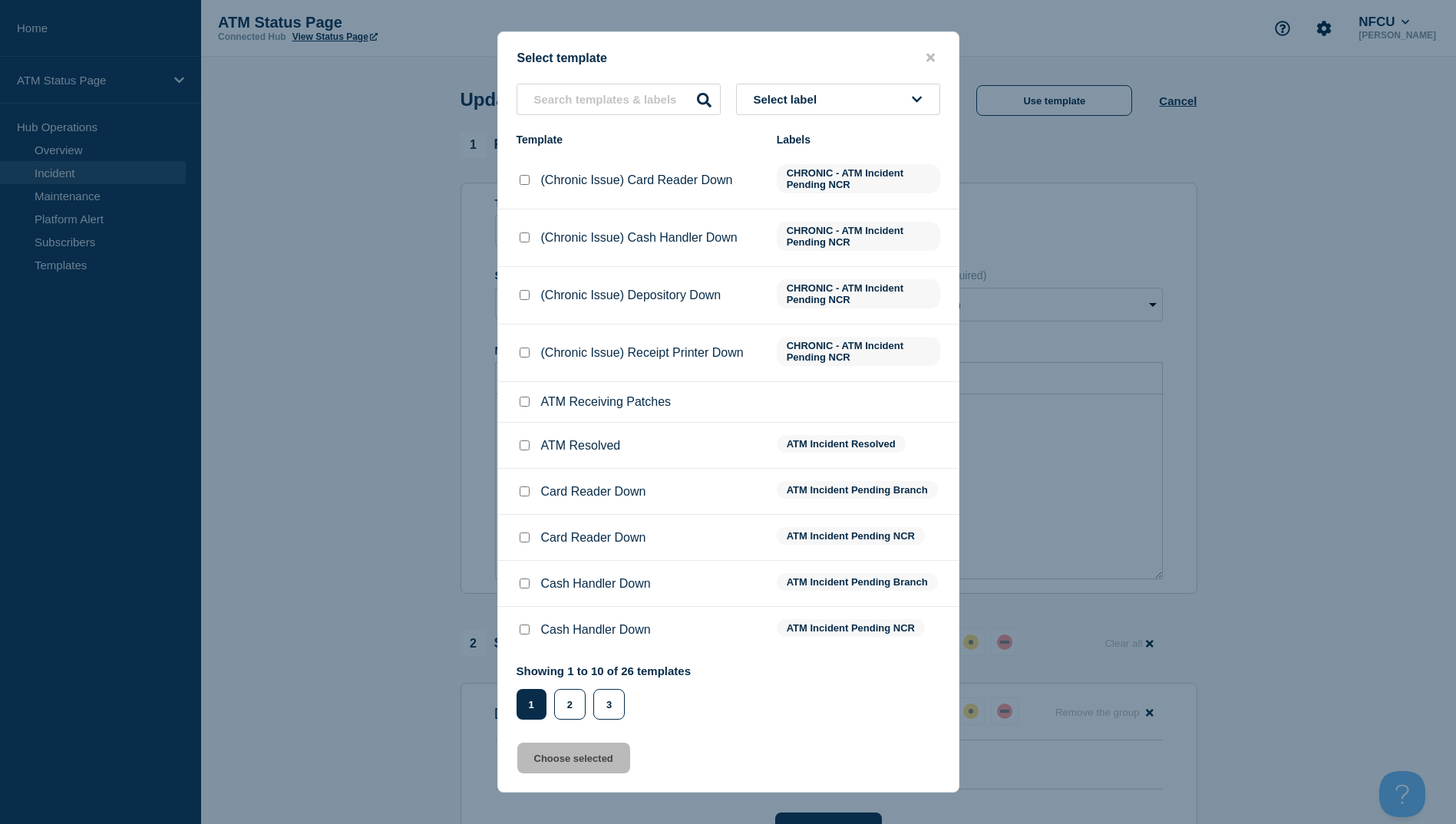
click at [526, 443] on input "ATM Resolved checkbox" at bounding box center [525, 445] width 10 height 10
checkbox input "true"
click at [574, 766] on button "Choose selected" at bounding box center [574, 758] width 113 height 31
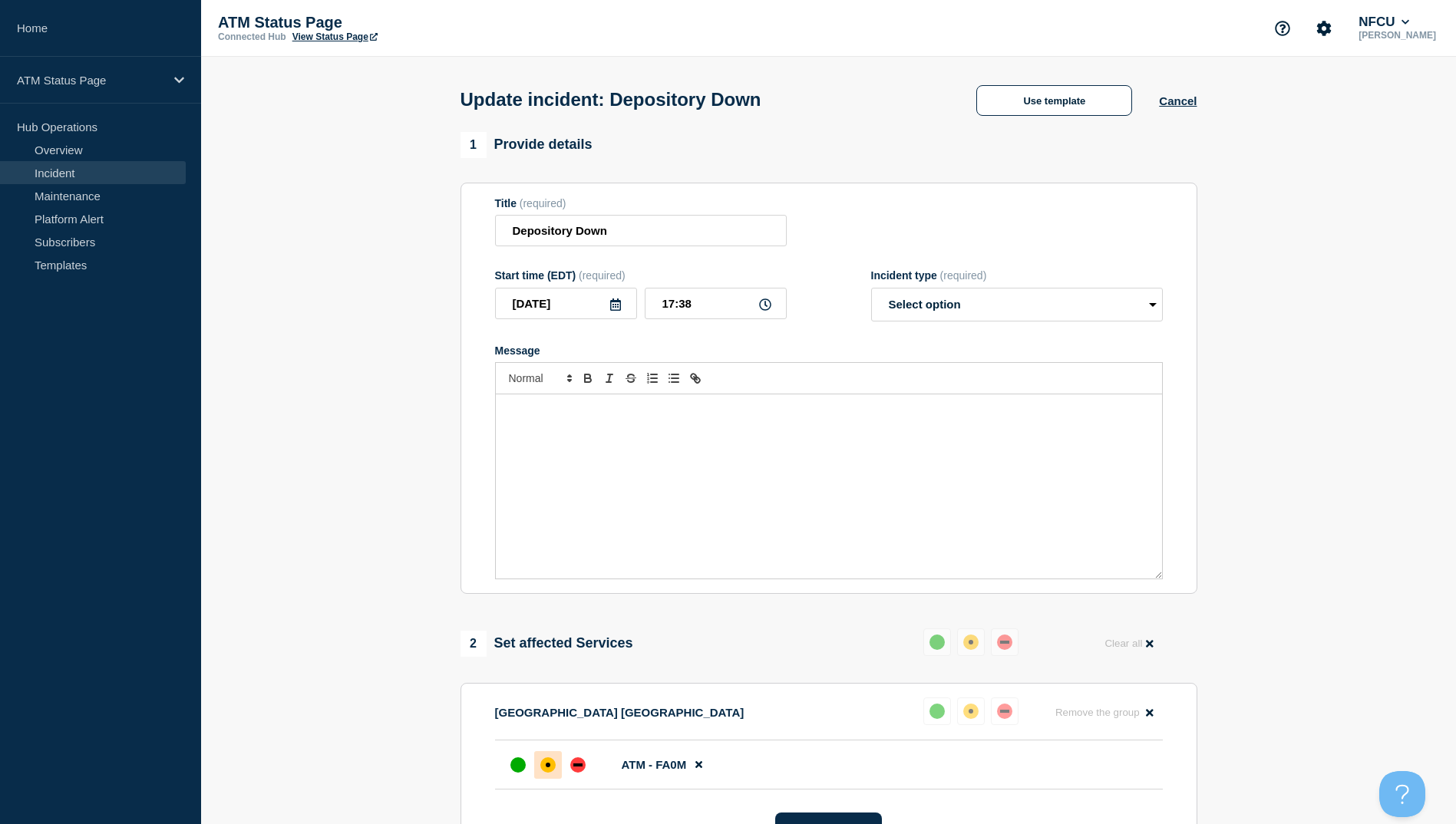
select select "resolved"
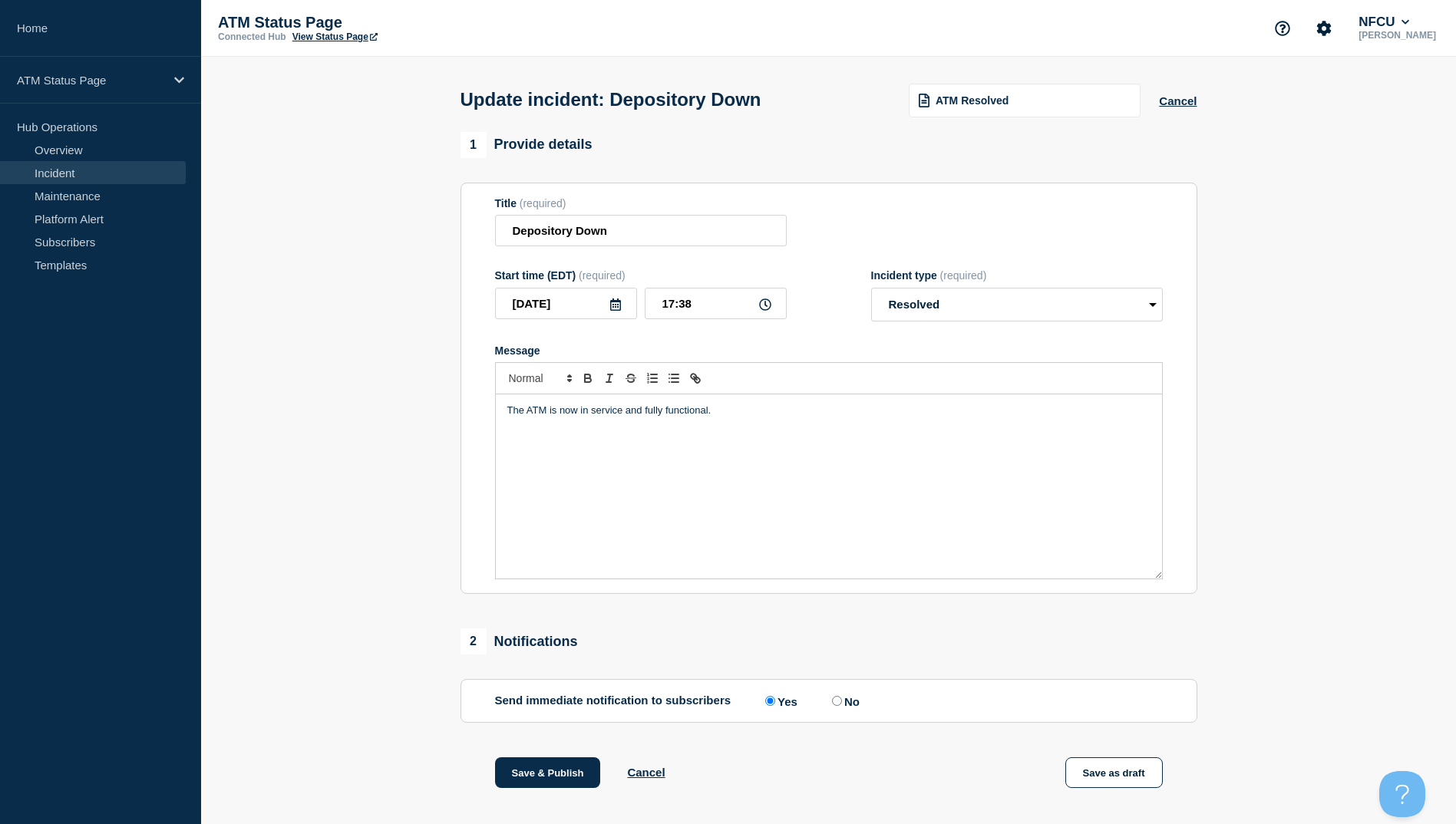
scroll to position [158, 0]
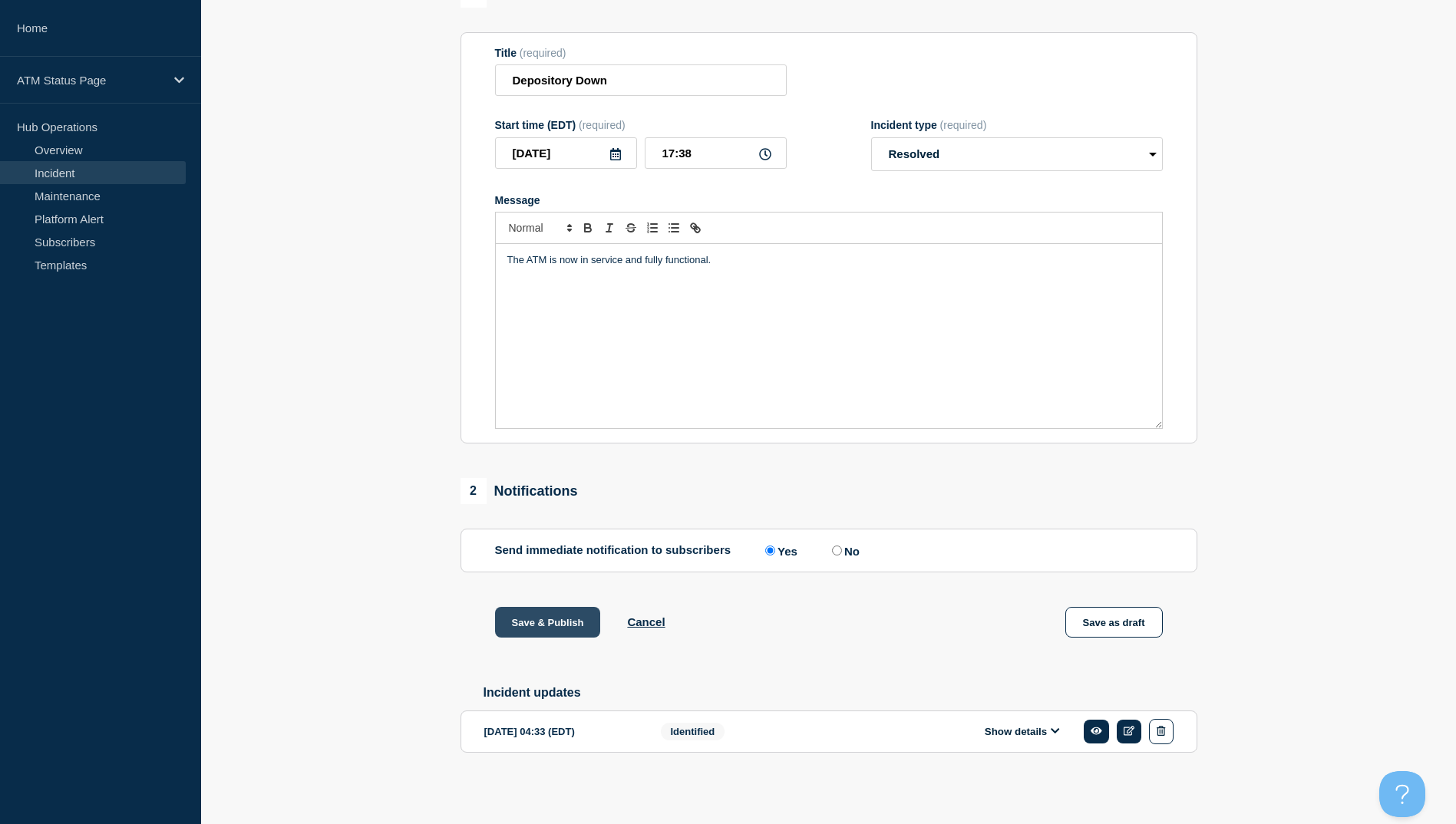
click at [571, 622] on button "Save & Publish" at bounding box center [548, 622] width 106 height 31
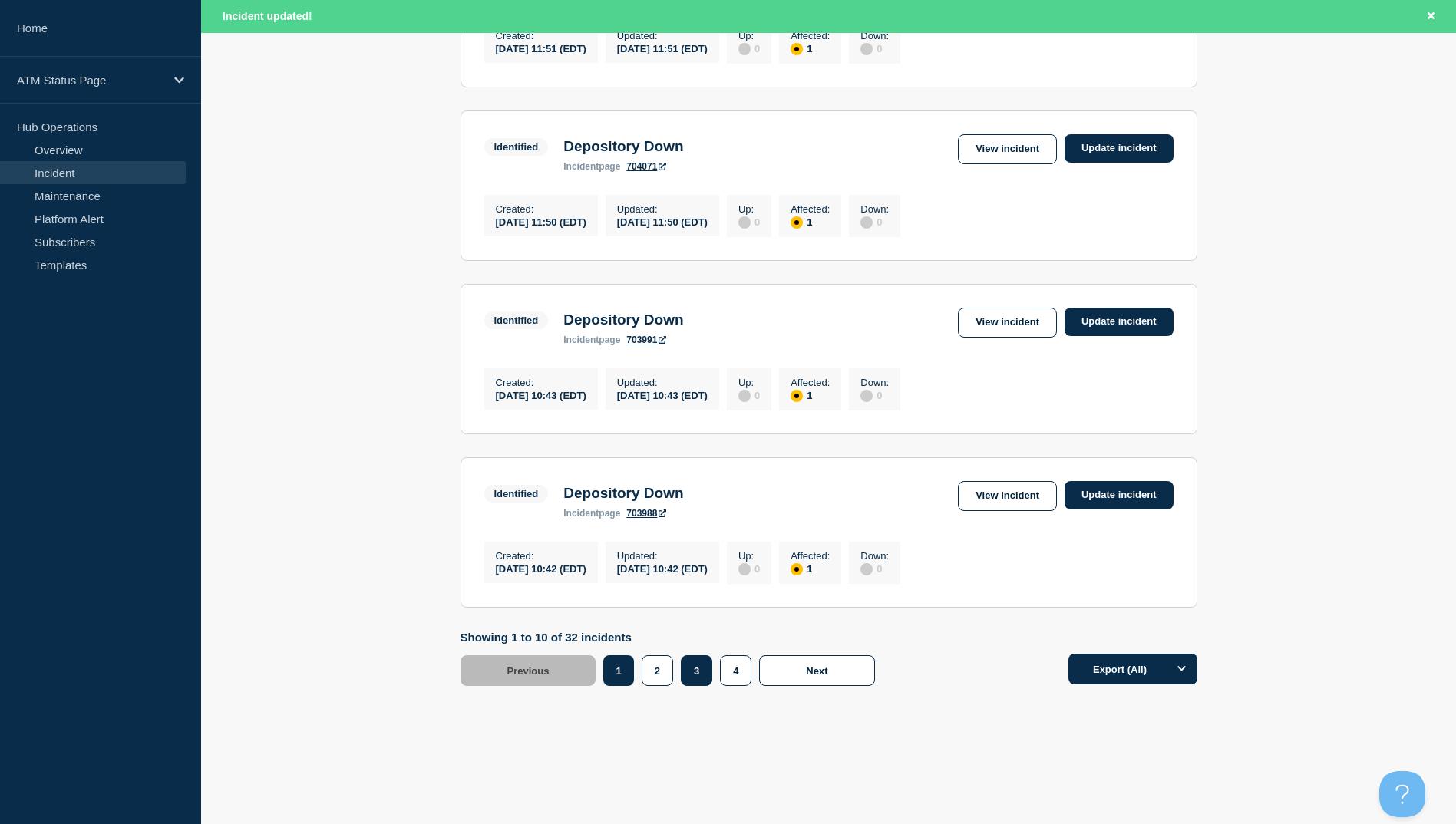
scroll to position [1507, 0]
click at [688, 678] on button "3" at bounding box center [696, 670] width 31 height 31
click at [1010, 483] on link "View incident" at bounding box center [1007, 496] width 99 height 30
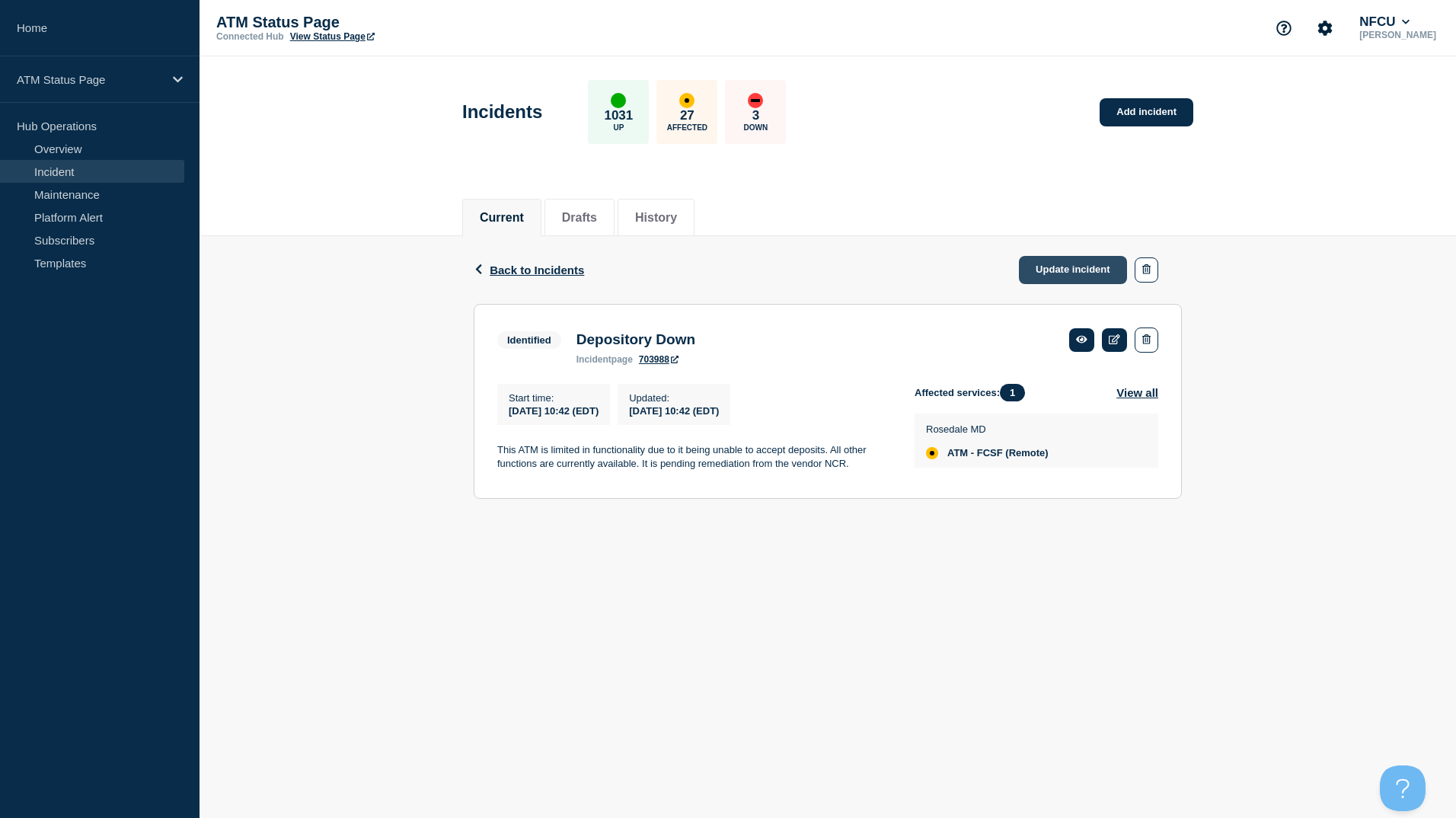
click at [1031, 272] on link "Update incident" at bounding box center [1073, 269] width 108 height 28
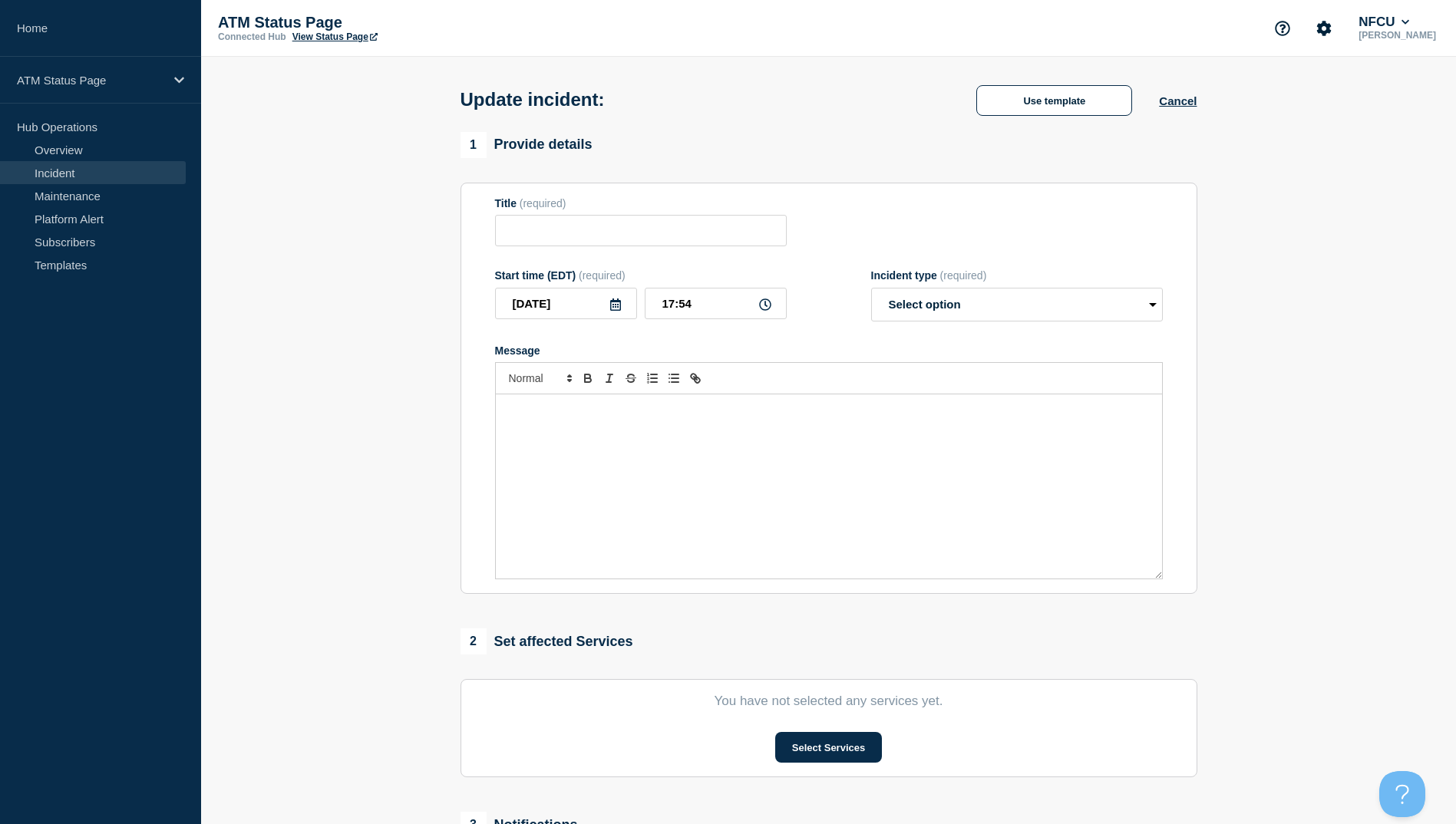
type input "Depository Down"
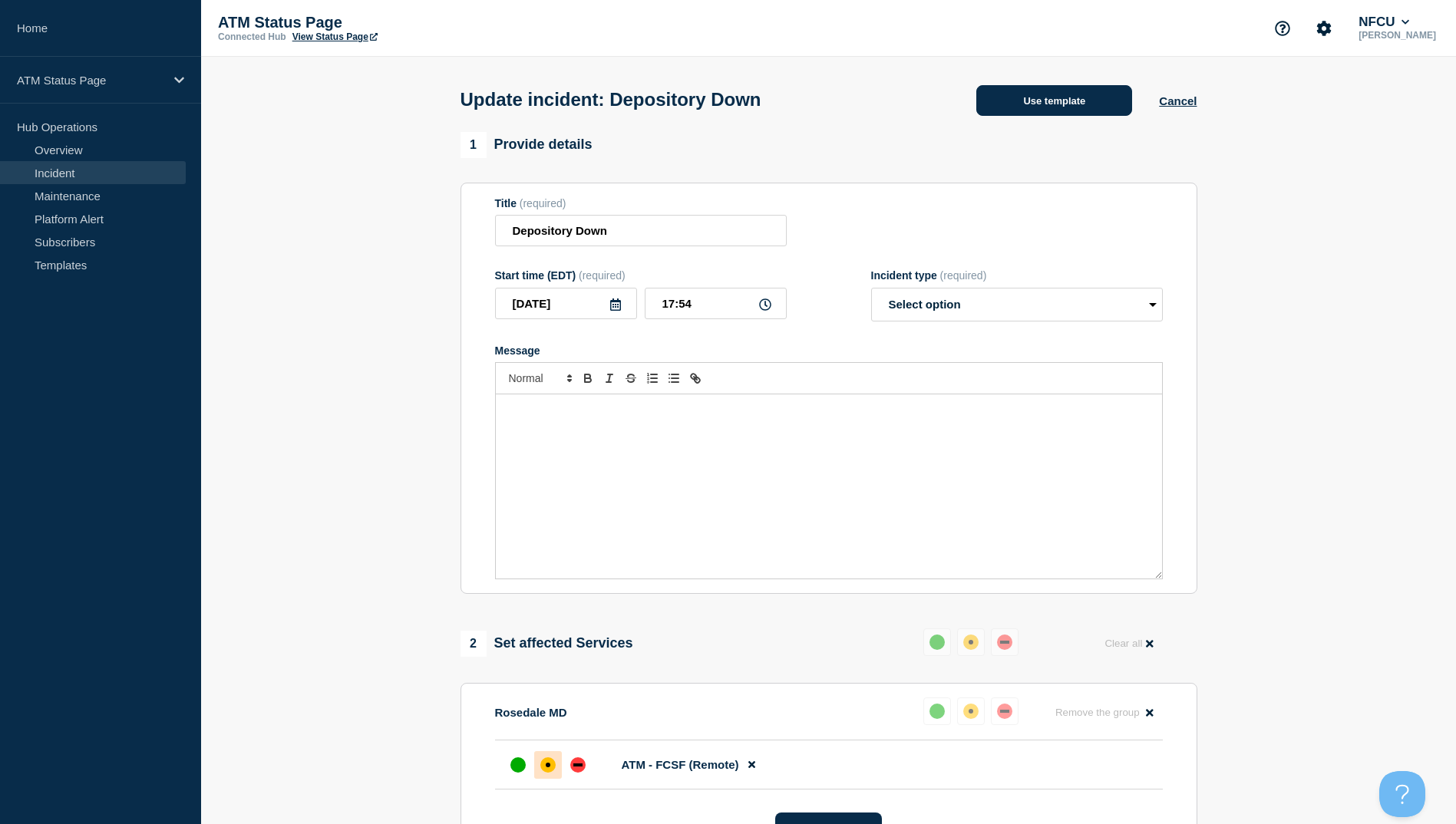
click at [1067, 108] on button "Use template" at bounding box center [1054, 101] width 156 height 31
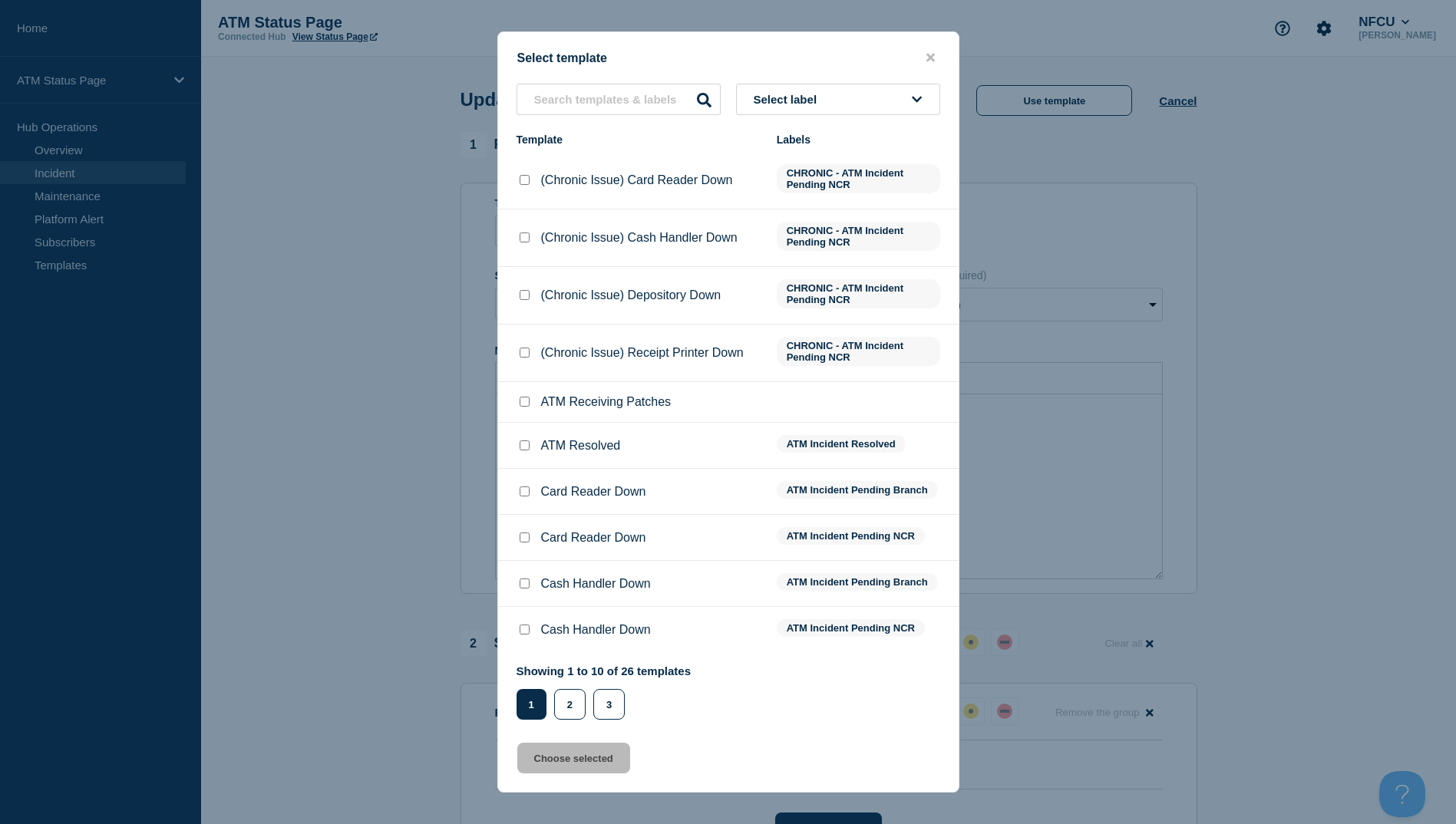
click at [528, 451] on input "ATM Resolved checkbox" at bounding box center [525, 445] width 10 height 10
checkbox input "true"
click at [599, 769] on button "Choose selected" at bounding box center [574, 758] width 113 height 31
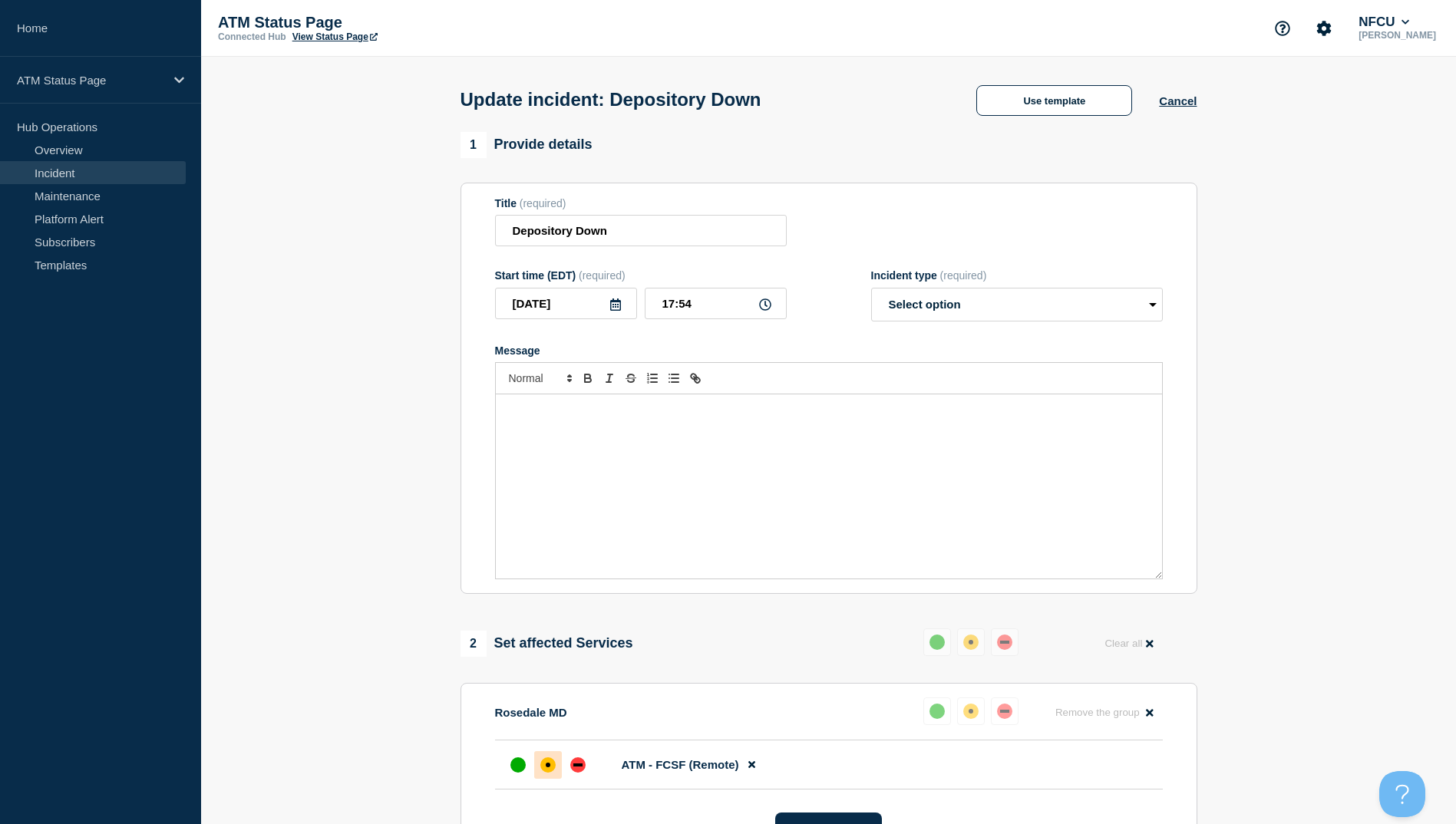
select select "resolved"
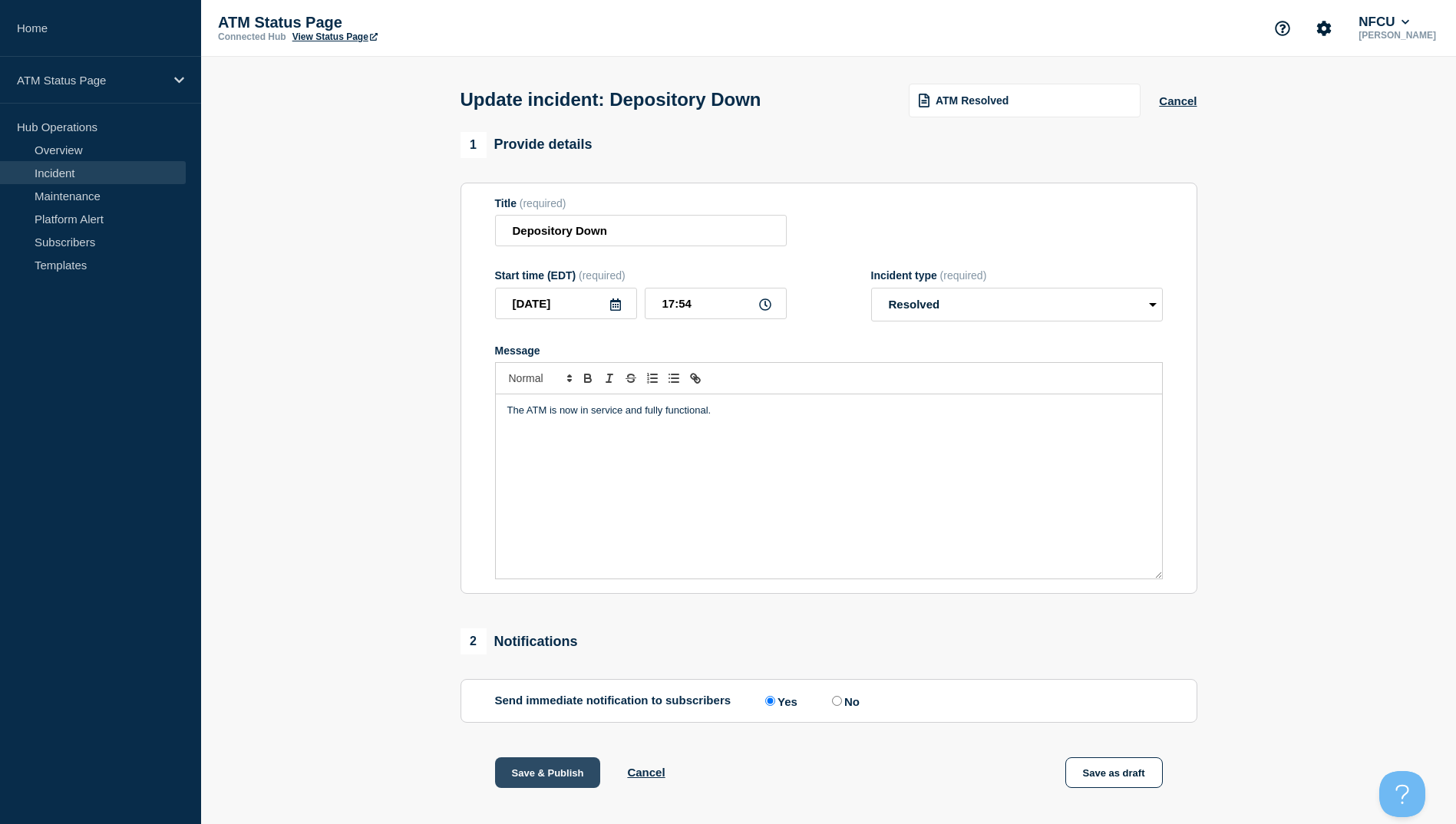
click at [566, 785] on button "Save & Publish" at bounding box center [548, 772] width 106 height 31
